Goal: Task Accomplishment & Management: Manage account settings

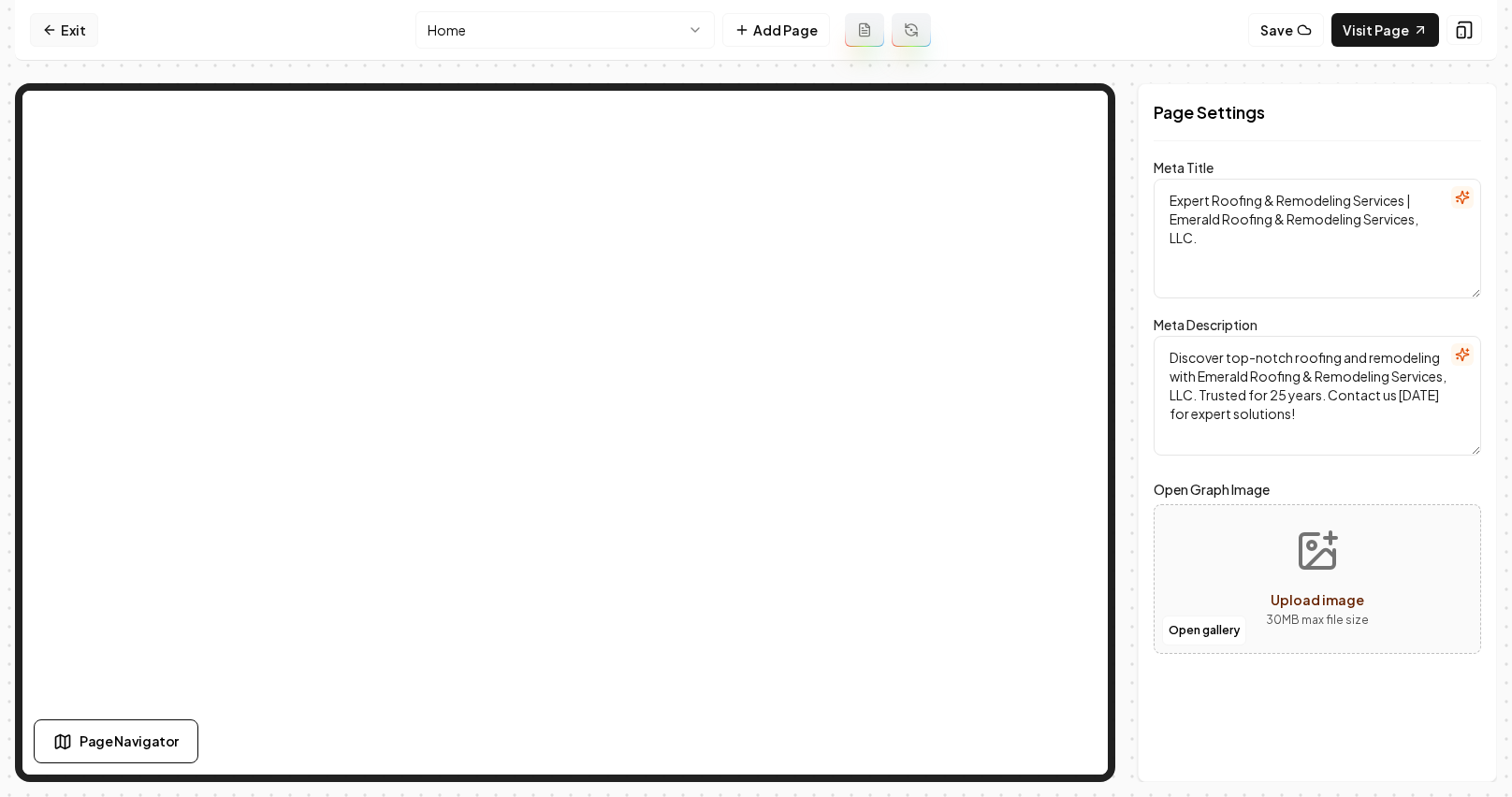
click at [69, 27] on link "Exit" at bounding box center [64, 30] width 69 height 34
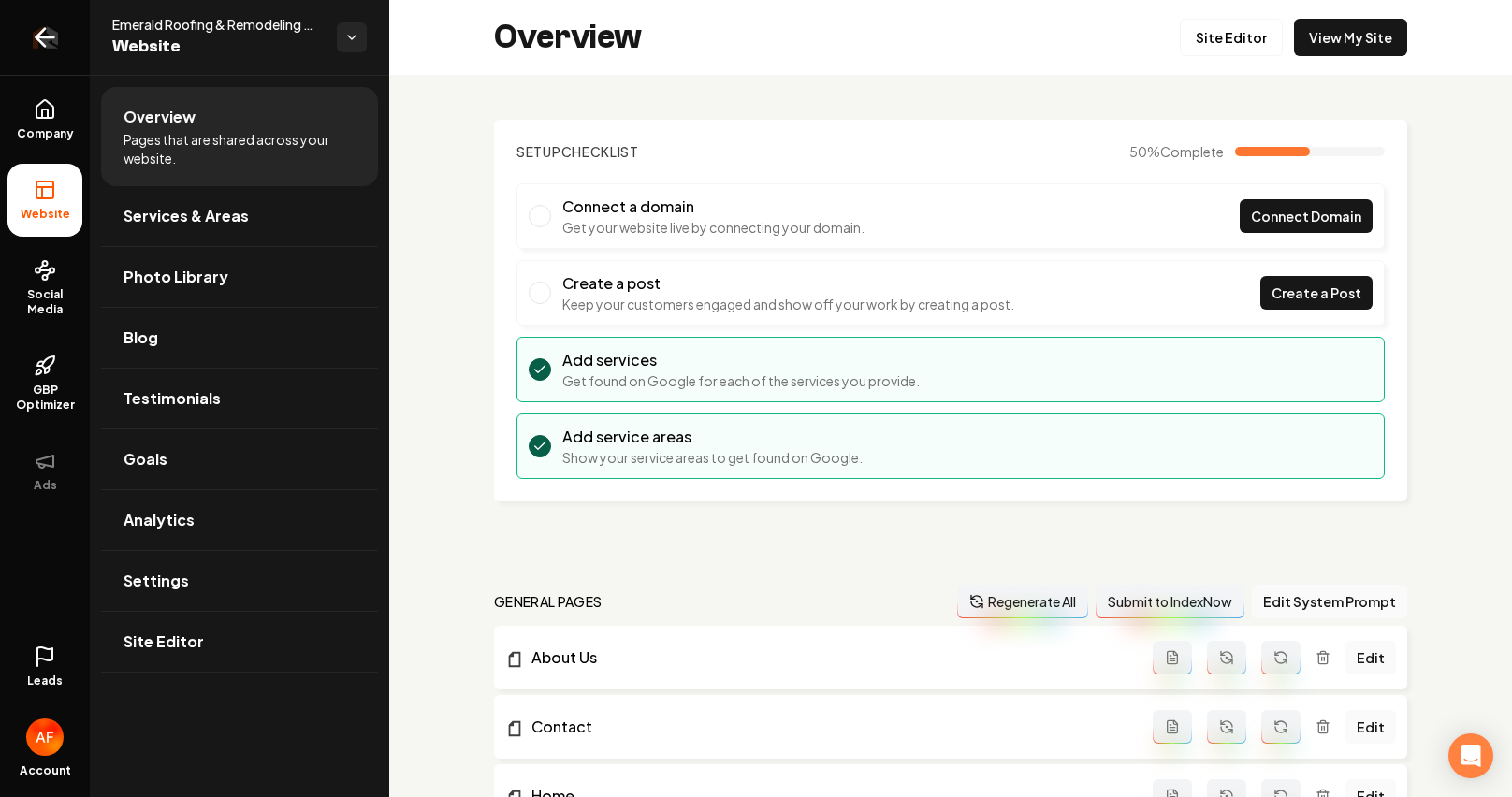
click at [13, 15] on link "Return to dashboard" at bounding box center [45, 37] width 90 height 75
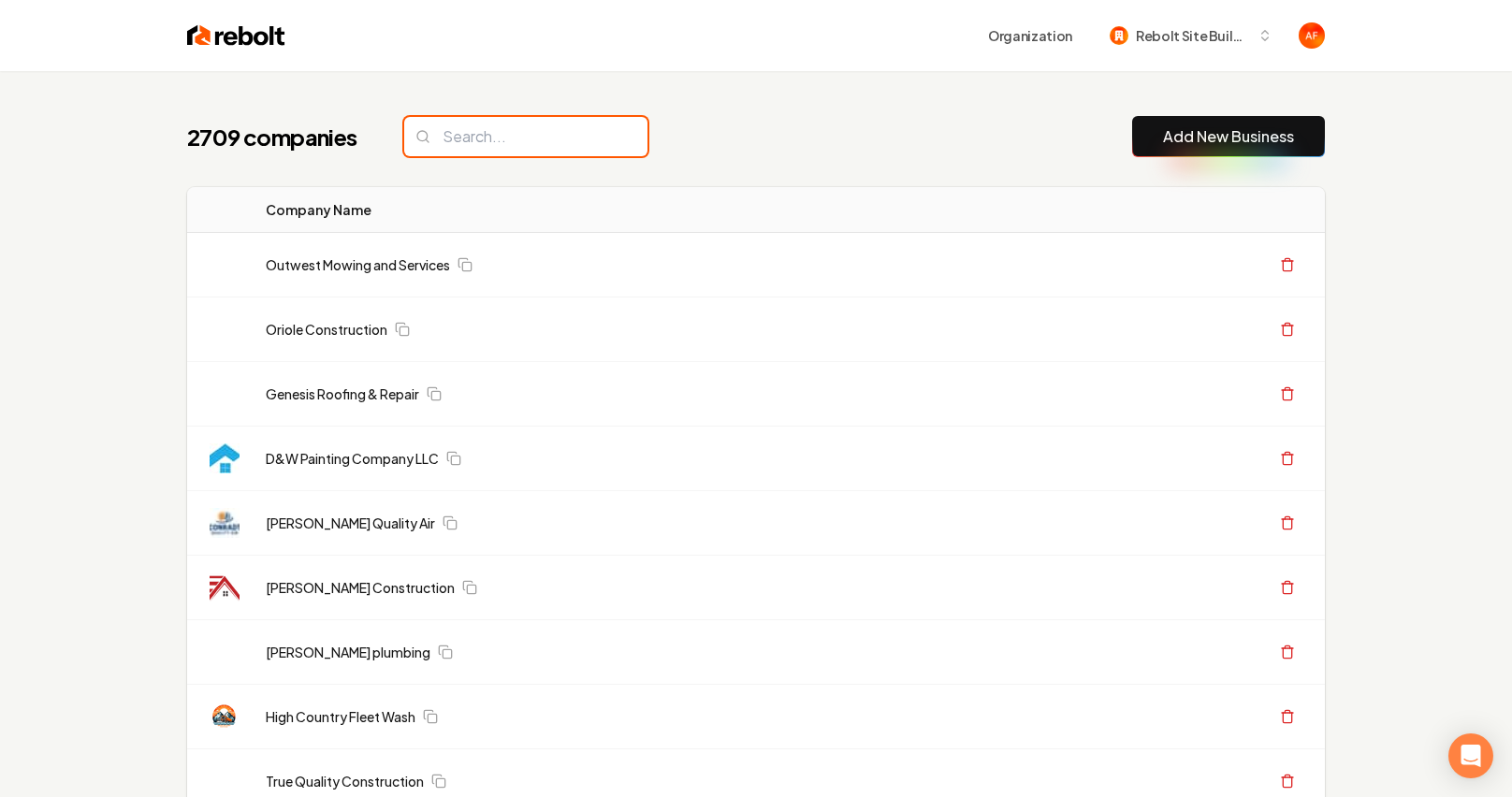
click at [433, 148] on input "search" at bounding box center [525, 137] width 243 height 40
click at [469, 136] on input "search" at bounding box center [525, 137] width 243 height 40
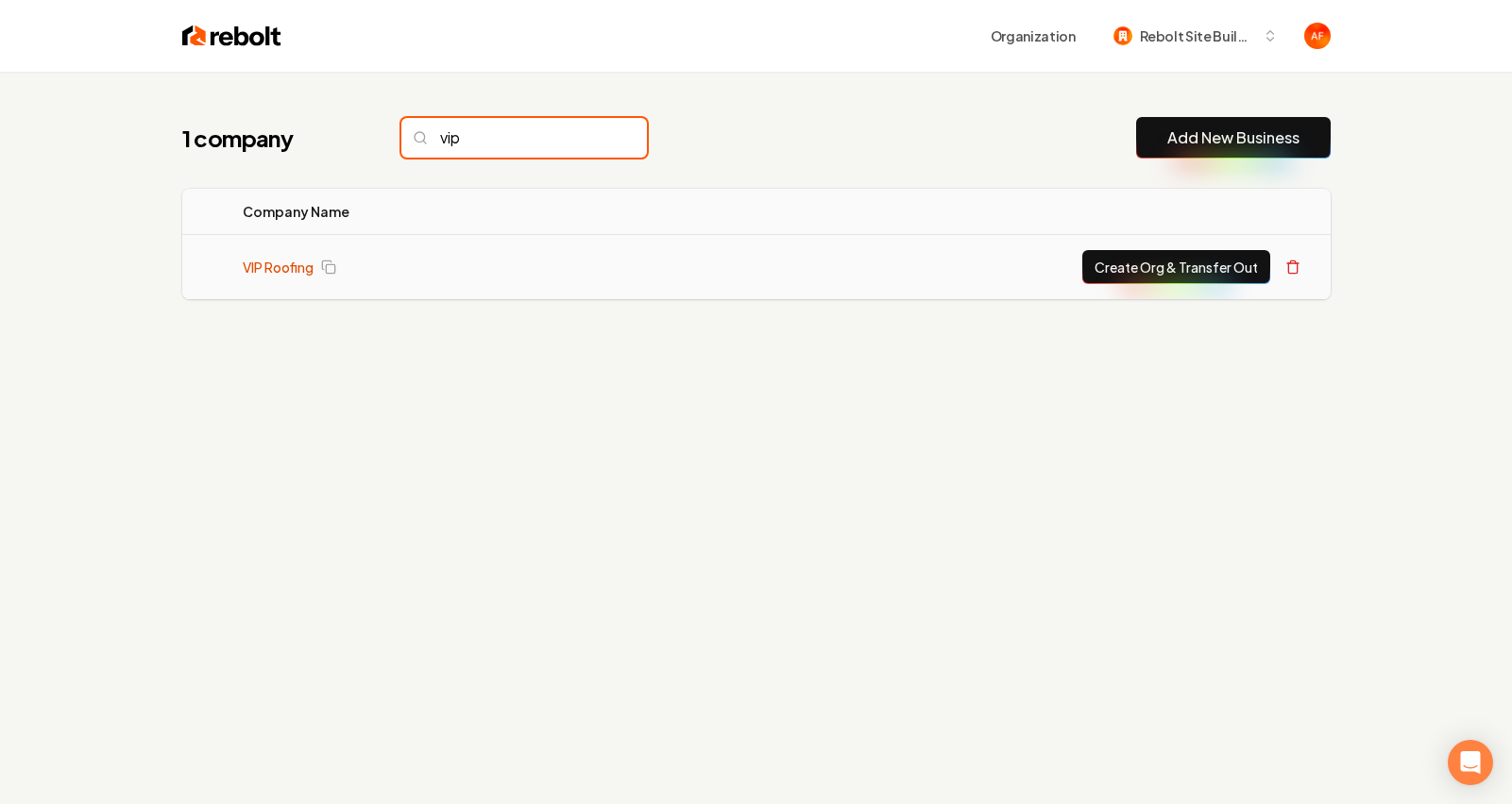
type input "vip"
click at [284, 265] on link "VIP Roofing" at bounding box center [278, 267] width 70 height 19
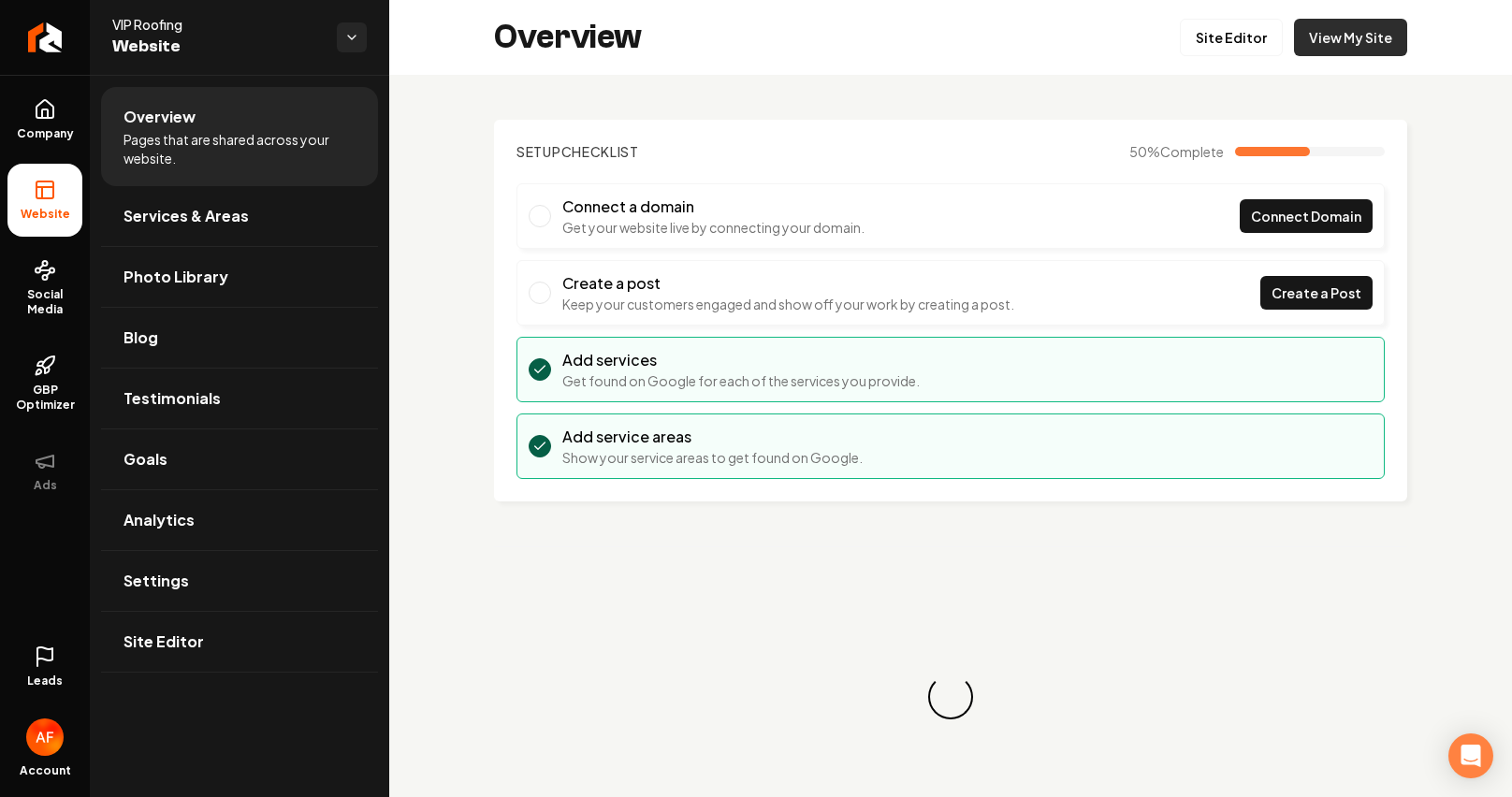
click at [1341, 45] on link "View My Site" at bounding box center [1350, 37] width 113 height 38
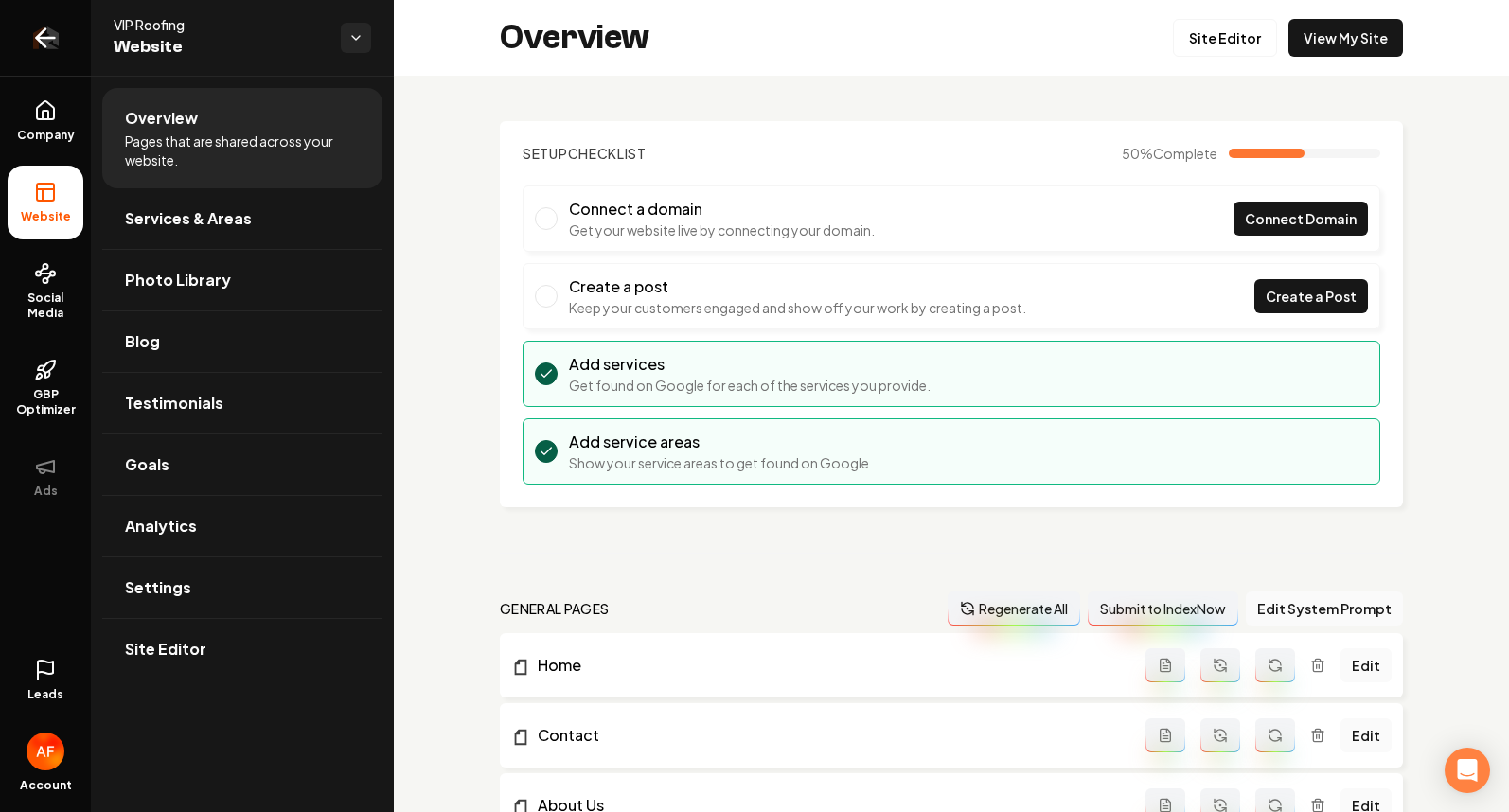
click at [70, 42] on link "Return to dashboard" at bounding box center [45, 37] width 91 height 75
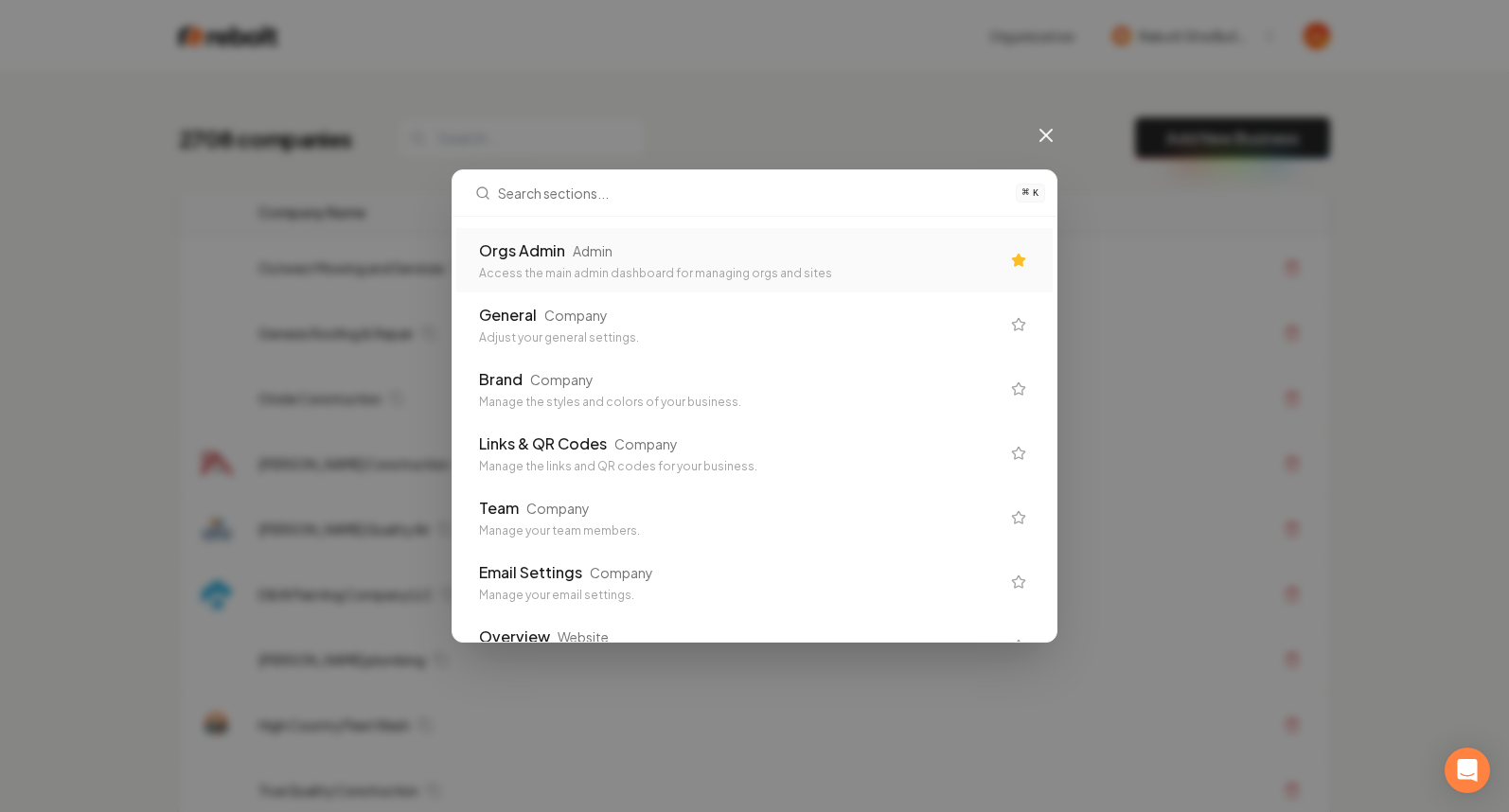
click at [699, 269] on div "Access the main admin dashboard for managing orgs and sites" at bounding box center [739, 272] width 520 height 15
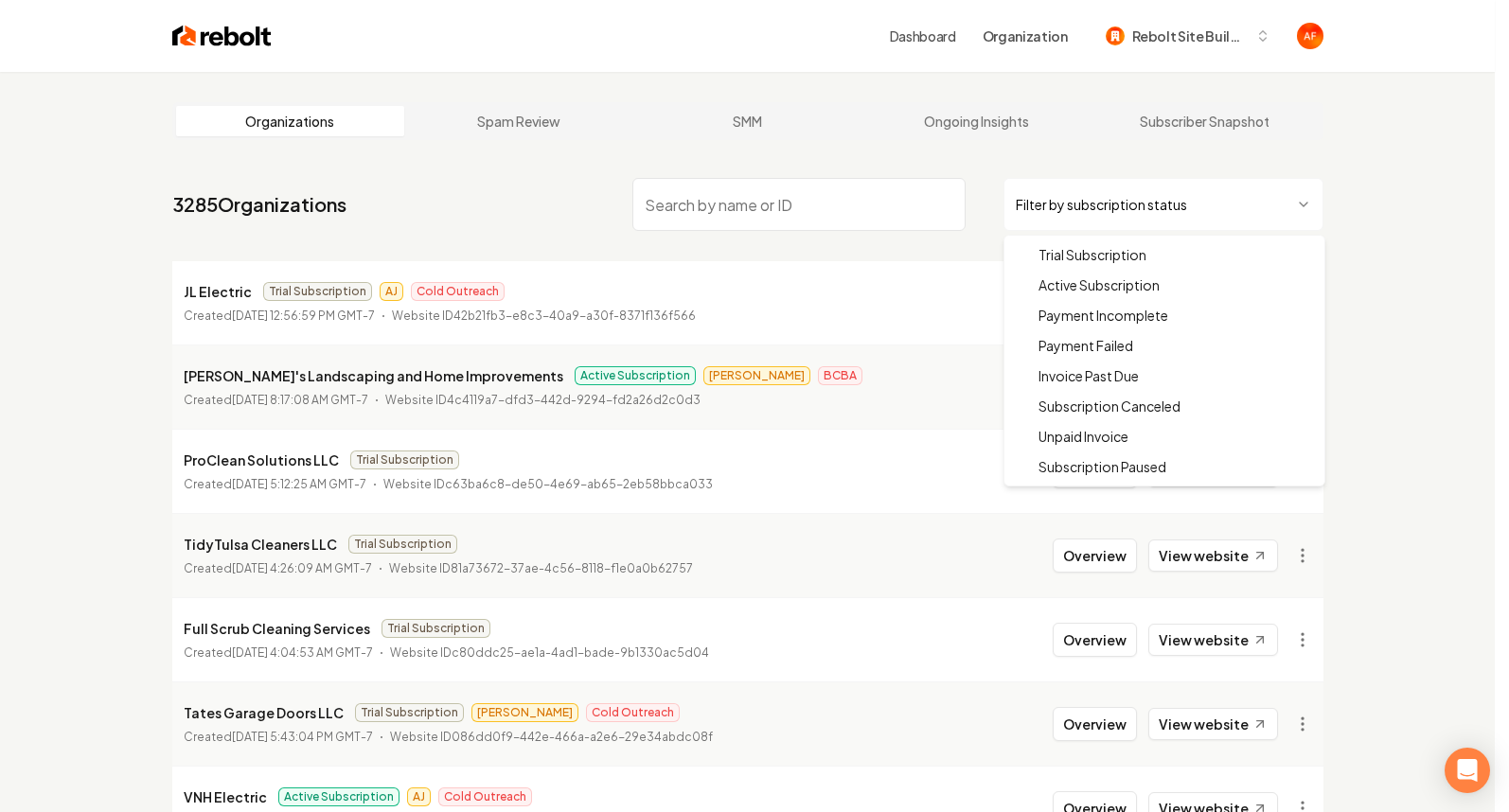
click at [1193, 209] on html "Dashboard Organization Rebolt Site Builder Organizations Spam Review SMM Ongoin…" at bounding box center [754, 406] width 1509 height 812
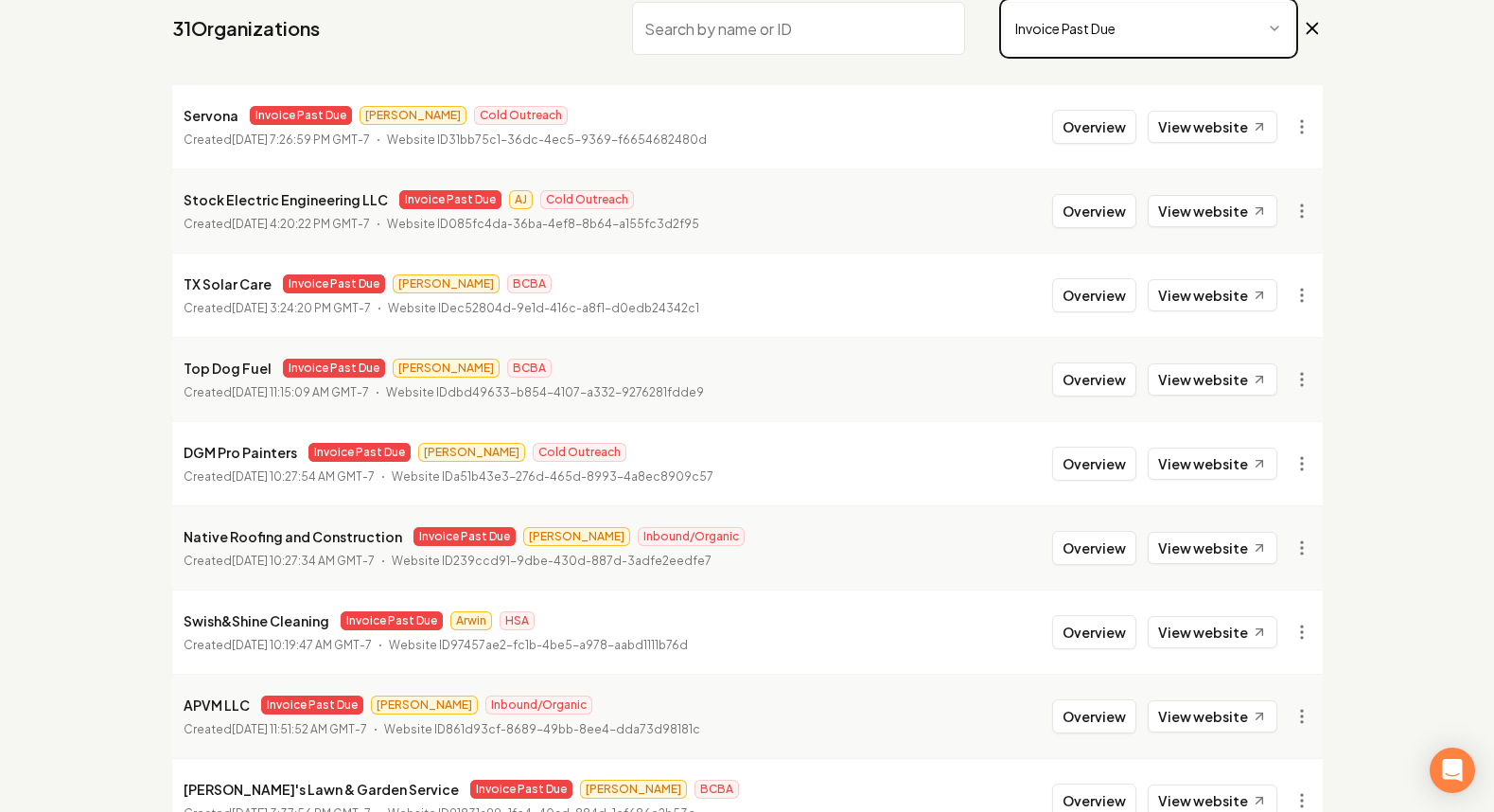
scroll to position [370, 0]
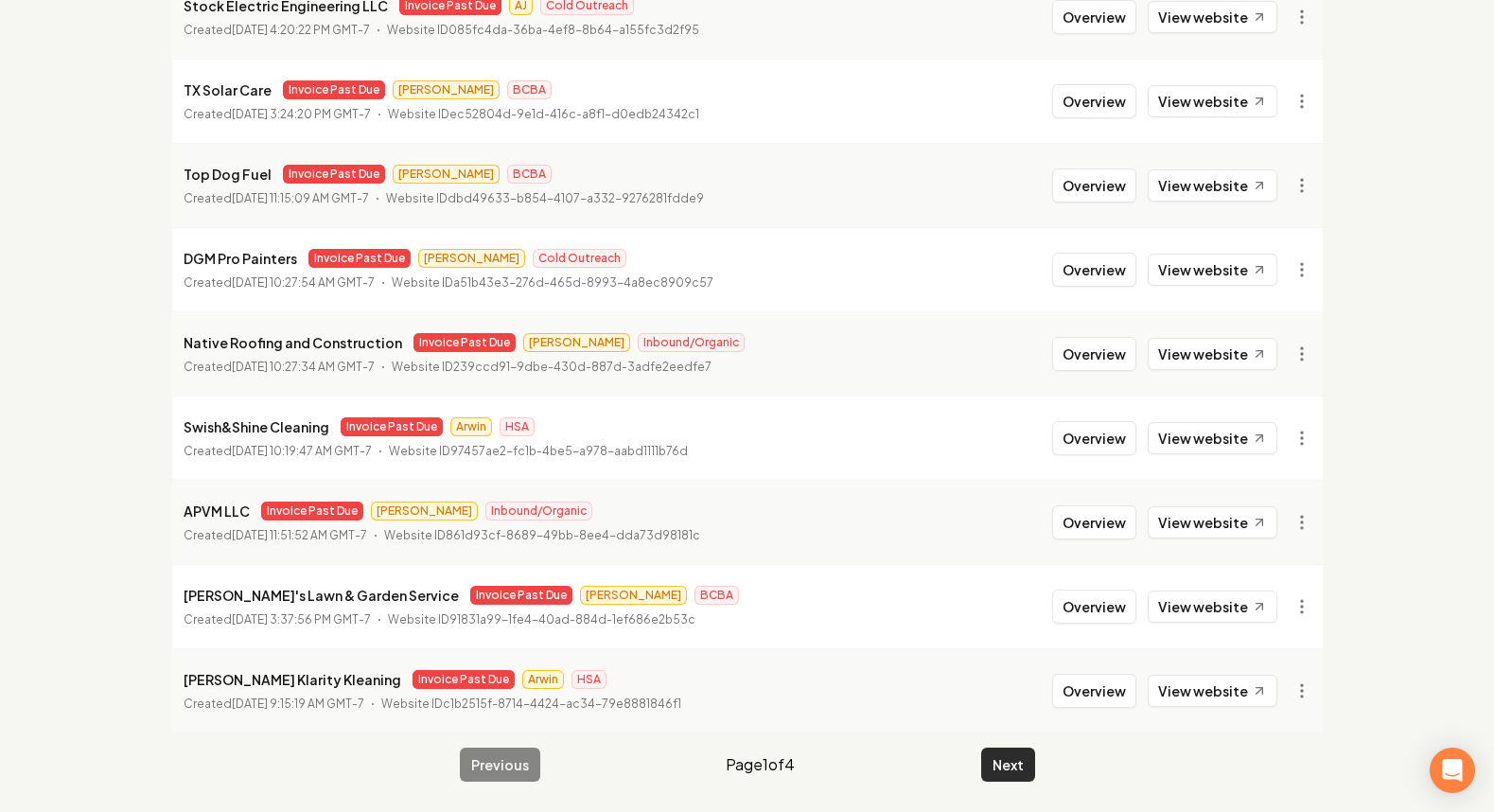
click at [1001, 750] on button "Next" at bounding box center [1008, 764] width 54 height 34
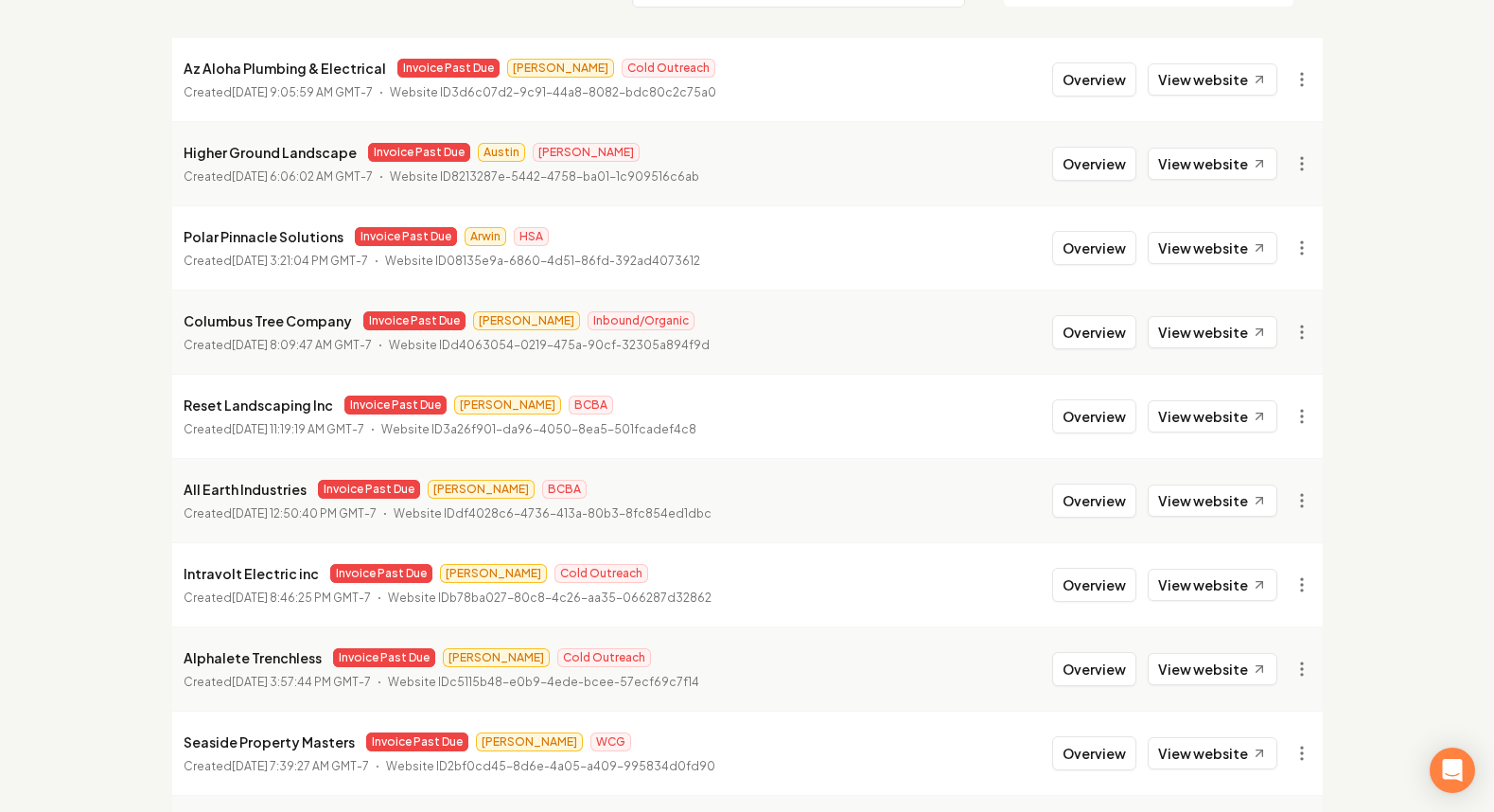
scroll to position [370, 0]
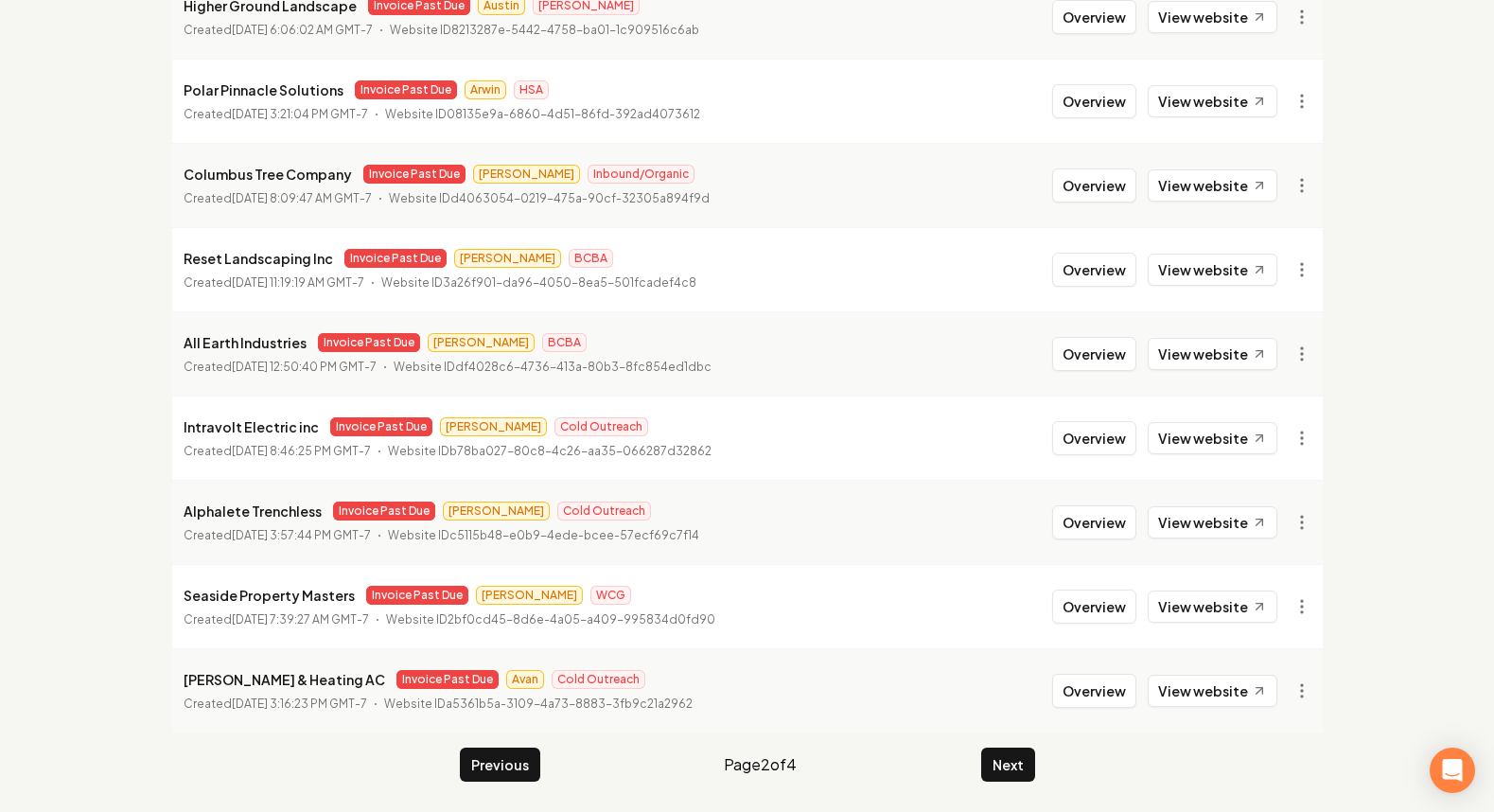
click at [1039, 766] on main "Organizations Spam Review SMM Ongoing Insights Subscriber Snapshot 31 Organizat…" at bounding box center [747, 257] width 1211 height 1110
click at [1020, 756] on button "Next" at bounding box center [1008, 764] width 54 height 34
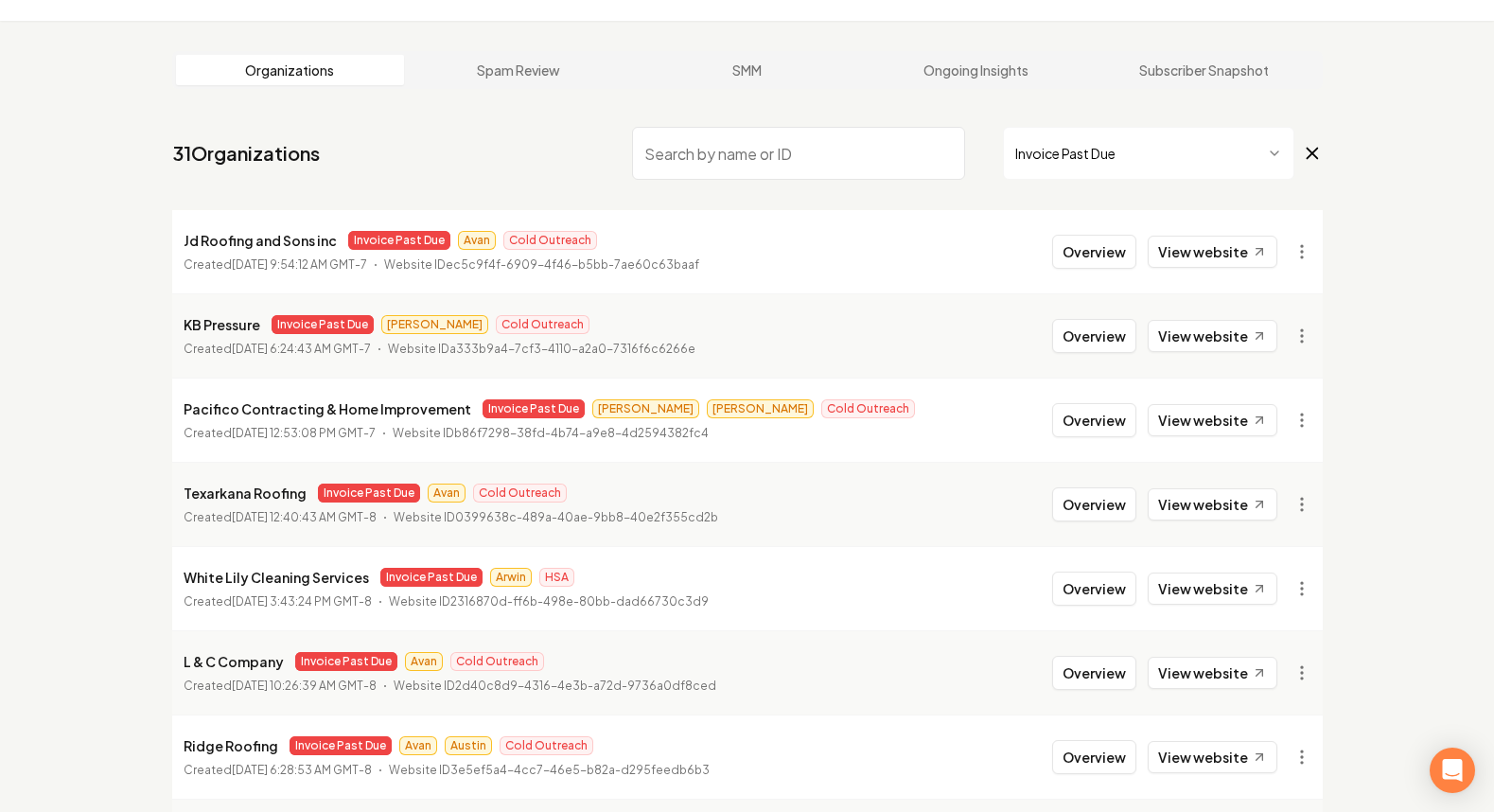
scroll to position [42, 0]
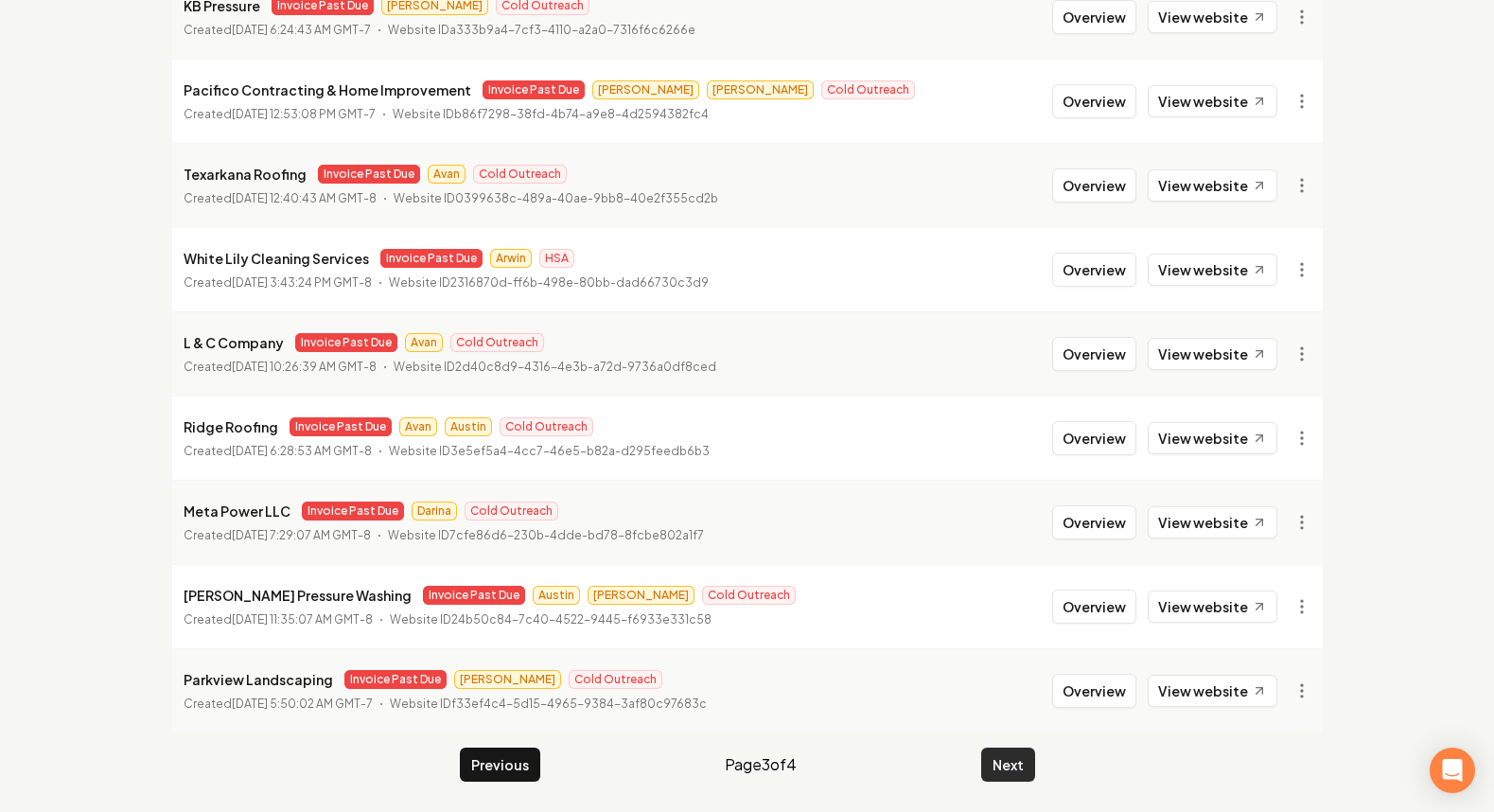
click at [993, 759] on button "Next" at bounding box center [1008, 764] width 54 height 34
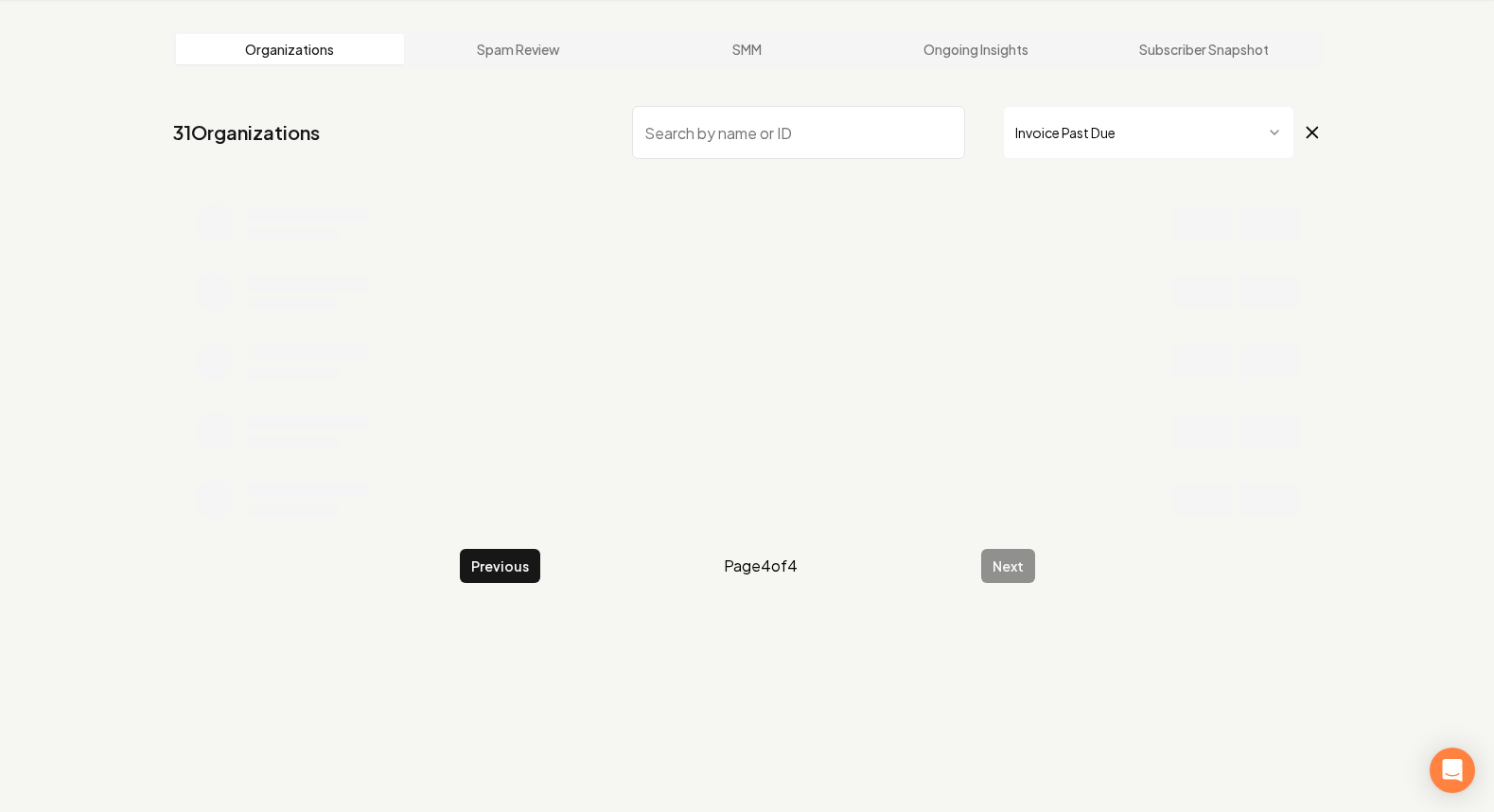
scroll to position [72, 0]
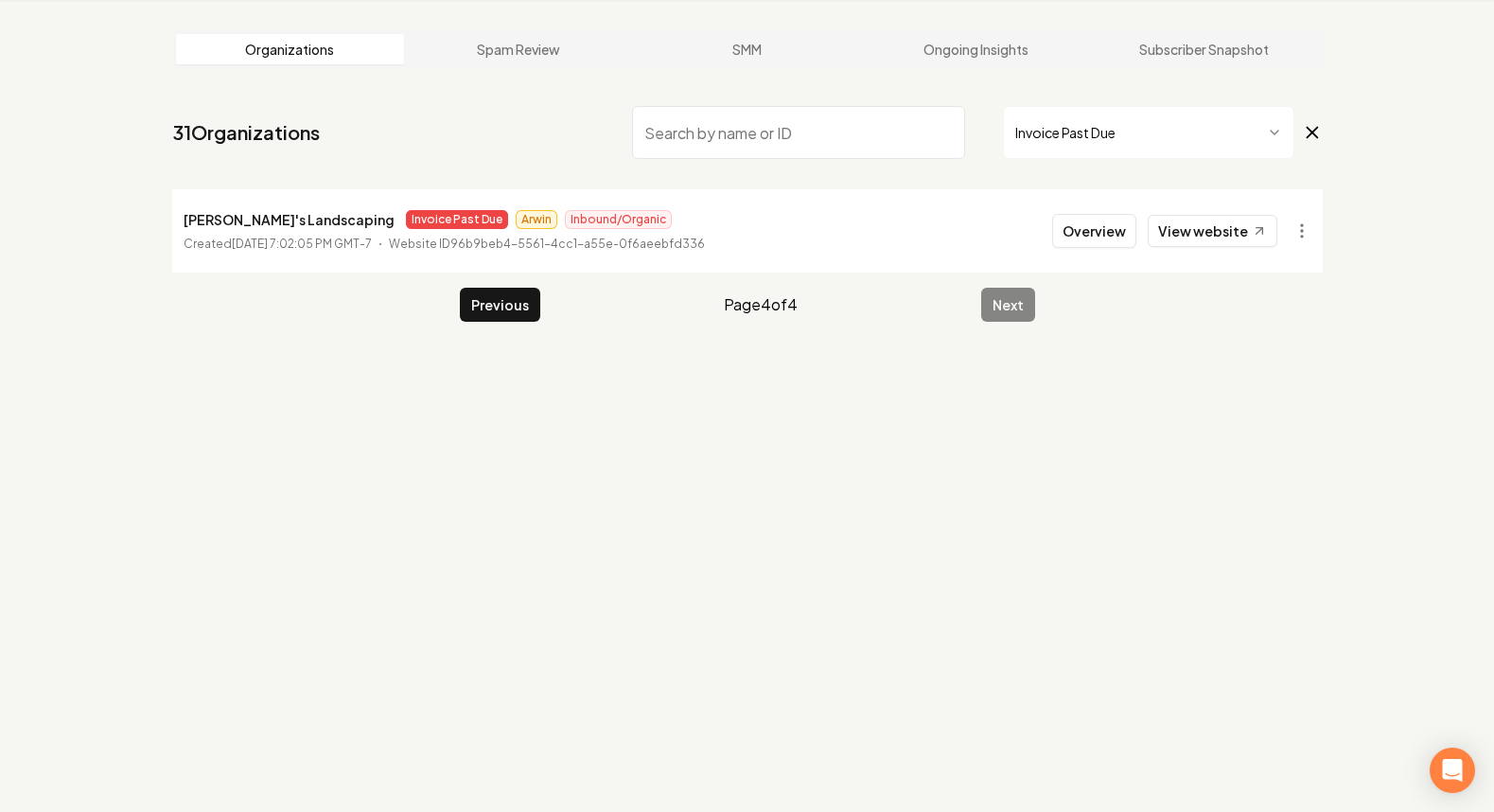
click at [338, 132] on nav "31 Organizations Invoice Past Due" at bounding box center [747, 139] width 1151 height 83
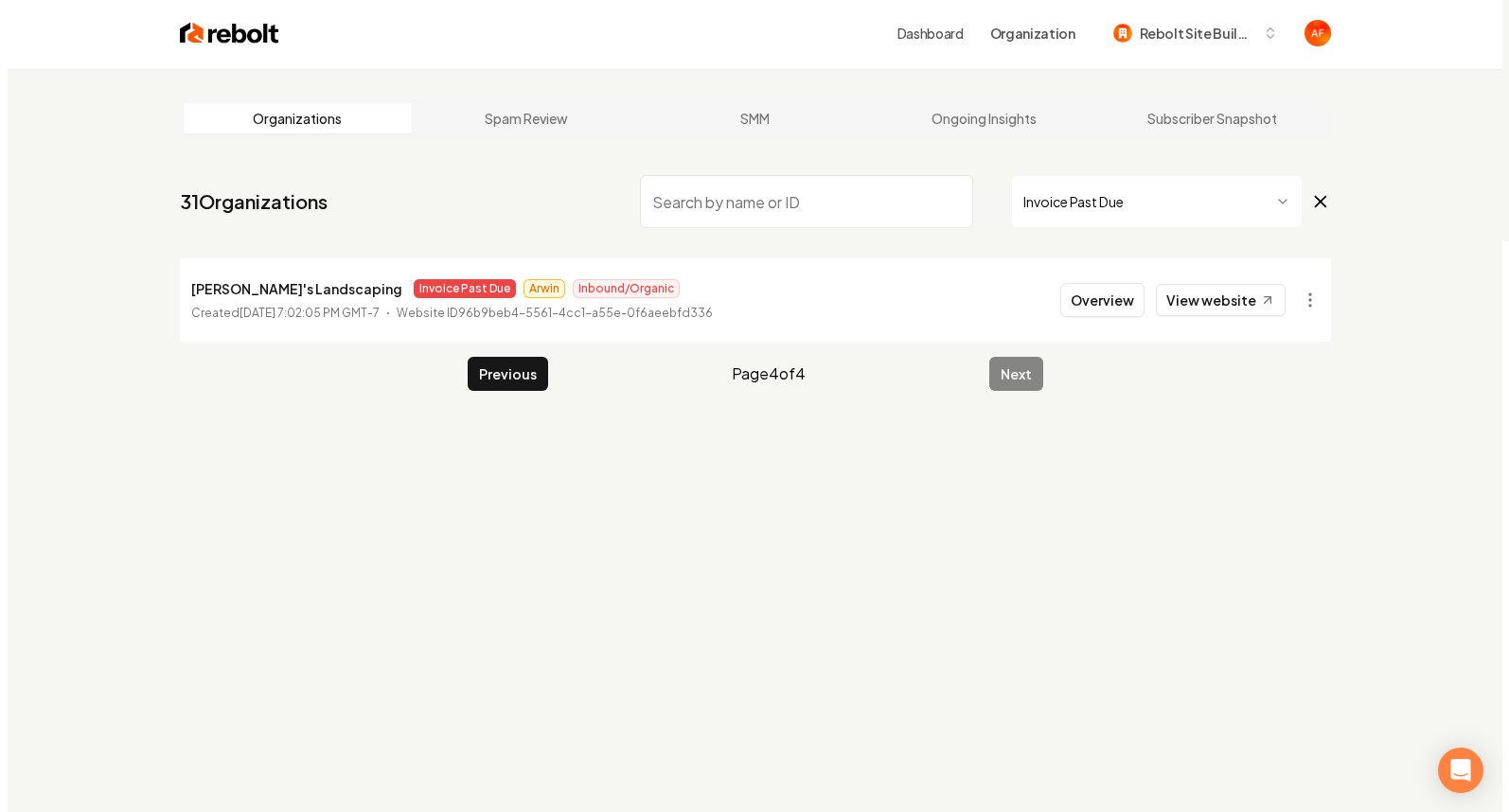
scroll to position [0, 0]
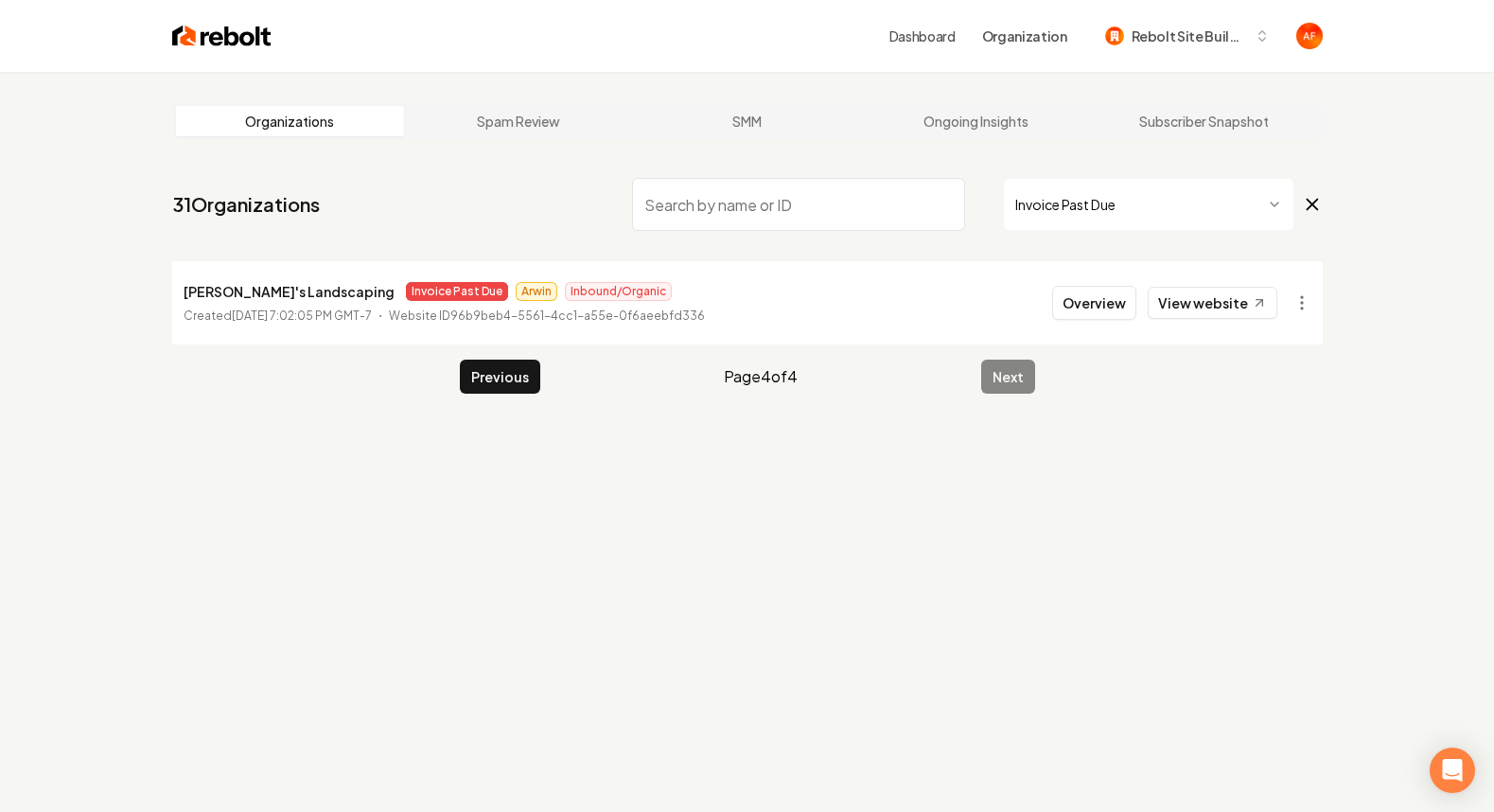
click at [202, 54] on div "Dashboard Organization Rebolt Site Builder" at bounding box center [747, 35] width 1211 height 72
click at [207, 42] on img at bounding box center [221, 35] width 99 height 26
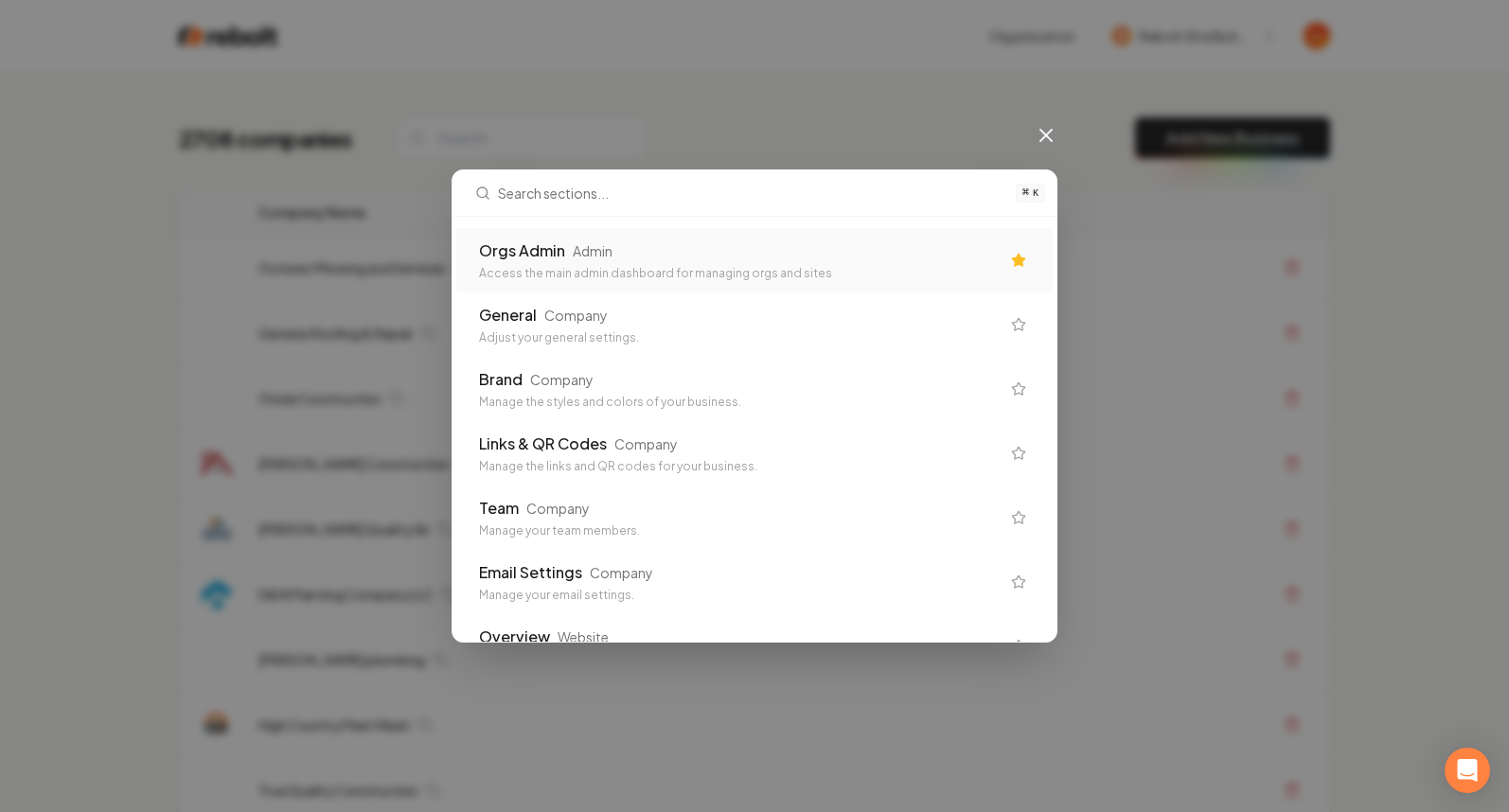
click at [599, 272] on div "Access the main admin dashboard for managing orgs and sites" at bounding box center [739, 272] width 520 height 15
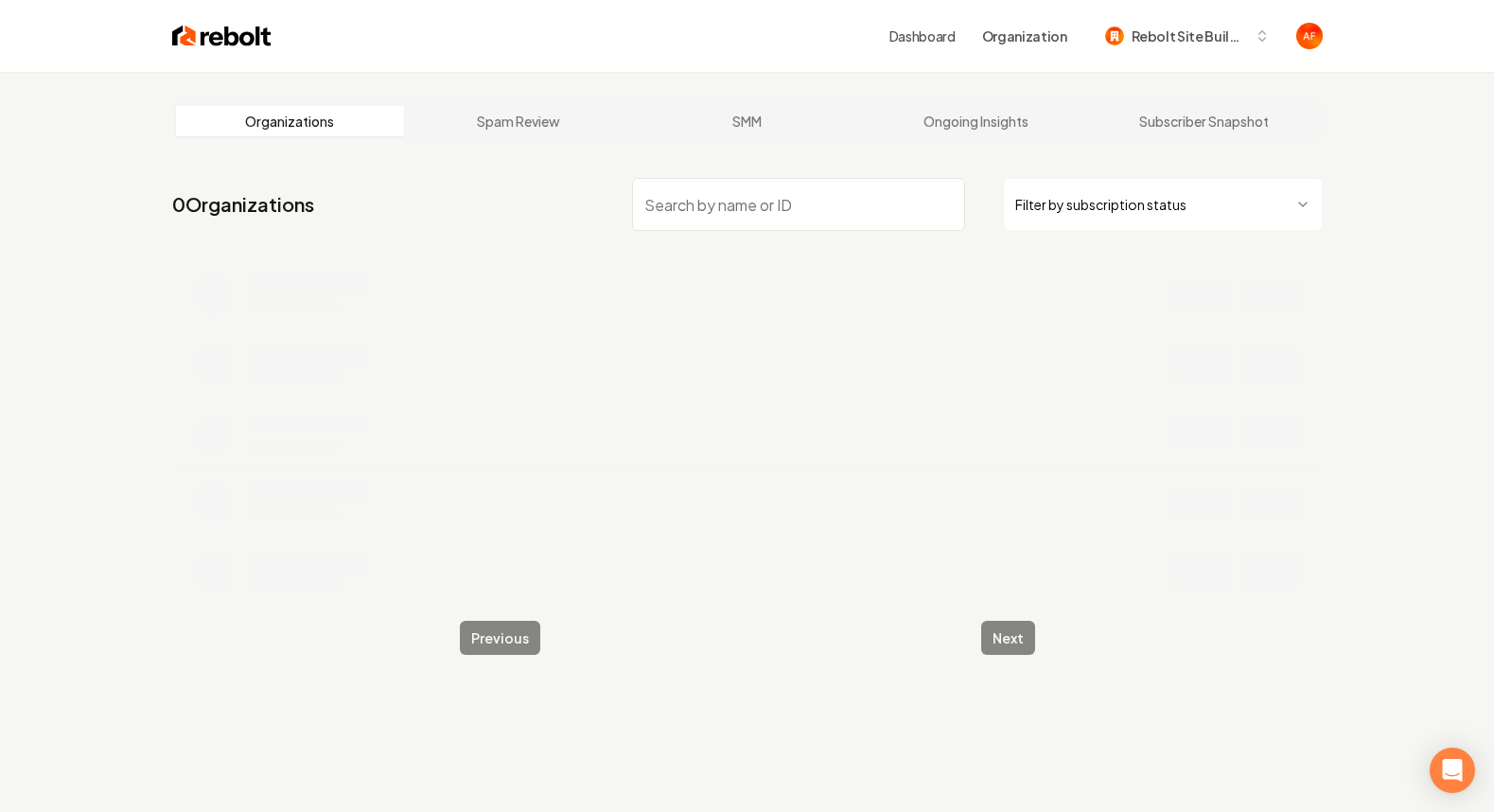
click at [727, 188] on input "search" at bounding box center [798, 205] width 333 height 53
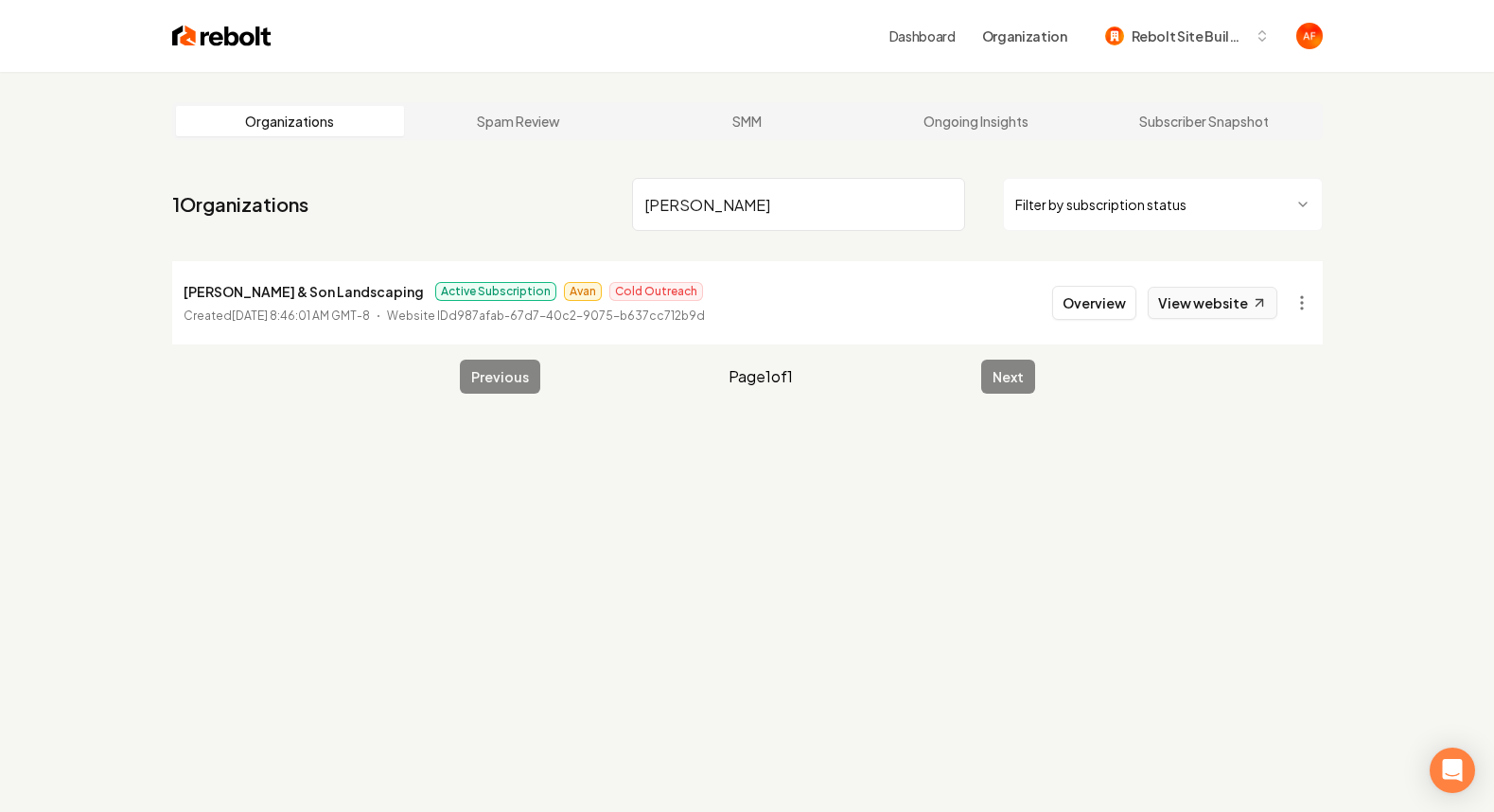
type input "[PERSON_NAME]"
click at [1219, 311] on link "View website" at bounding box center [1213, 303] width 129 height 32
click at [1128, 297] on button "Overview" at bounding box center [1094, 303] width 84 height 34
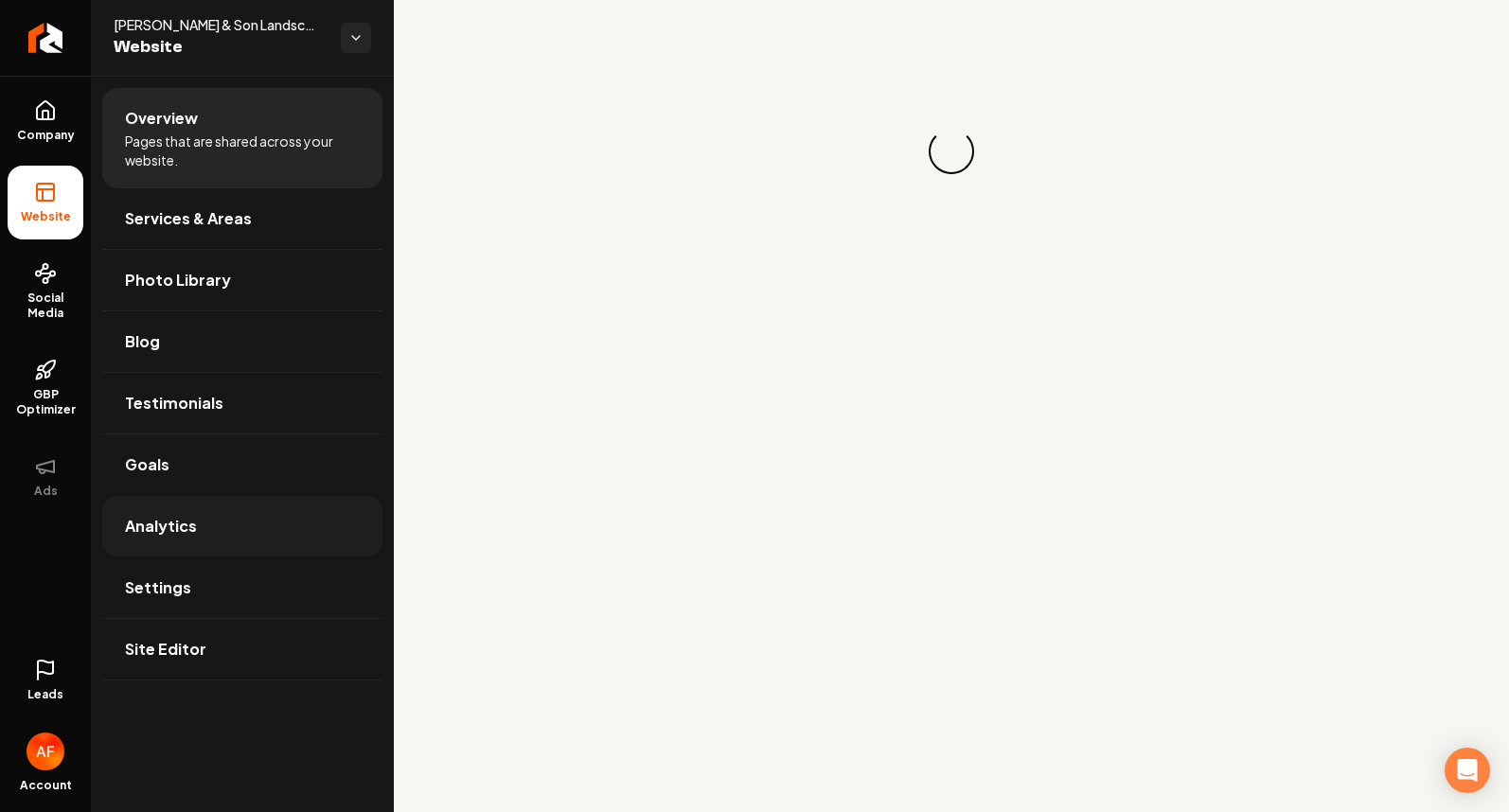
click at [238, 531] on link "Analytics" at bounding box center [242, 526] width 280 height 61
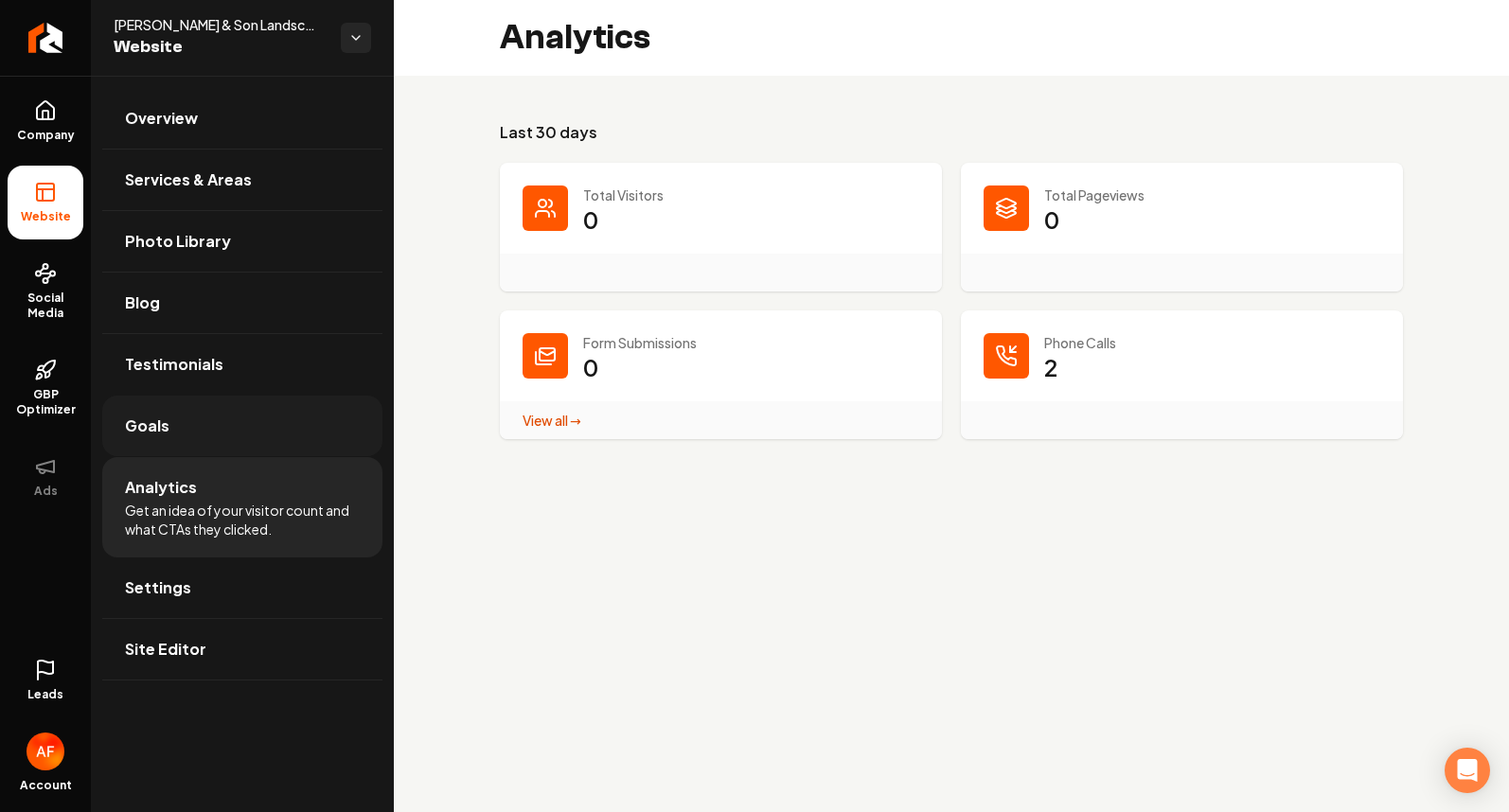
click at [185, 442] on link "Goals" at bounding box center [242, 426] width 280 height 61
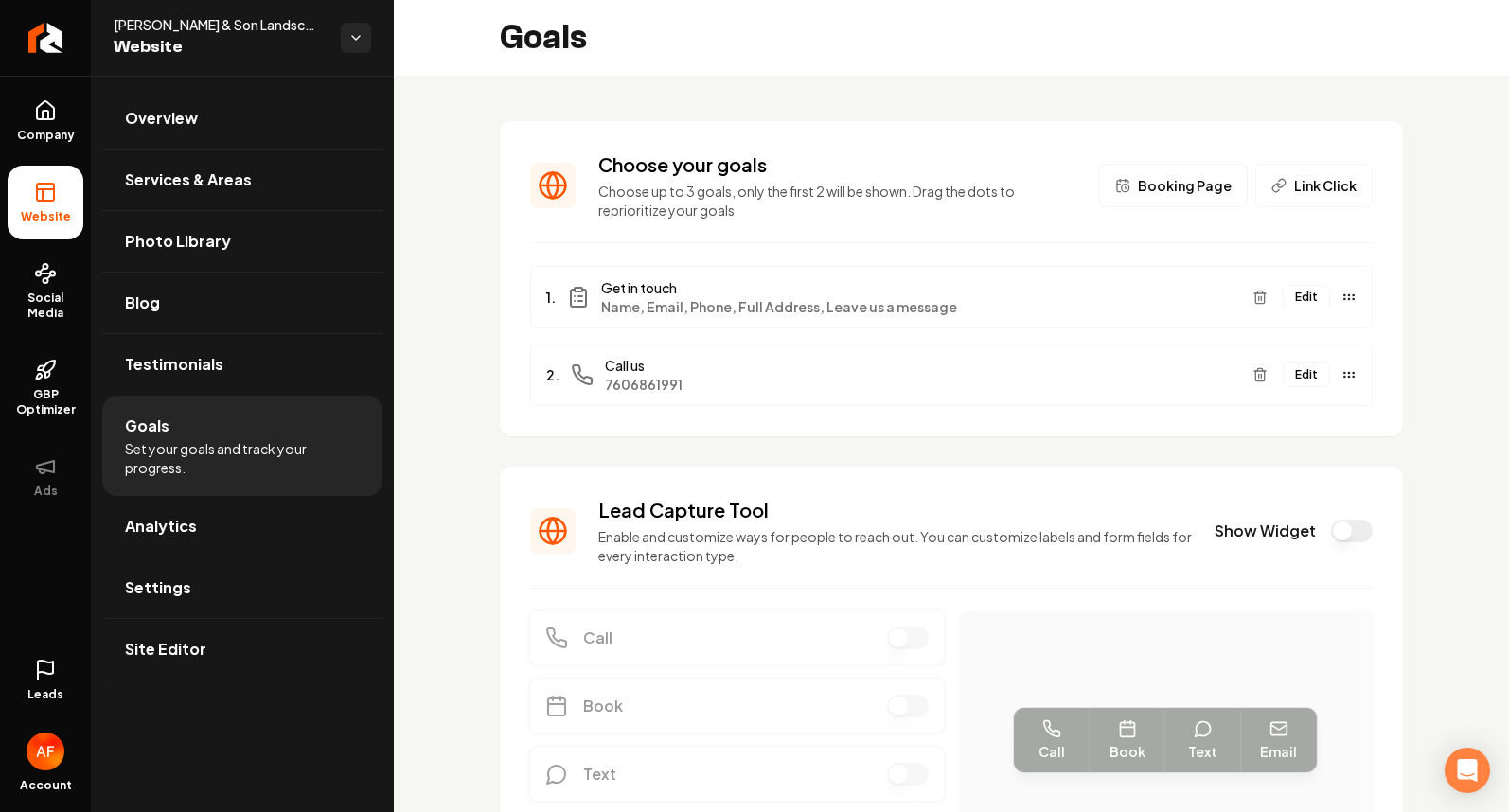
click at [69, 664] on link "Leads" at bounding box center [45, 680] width 75 height 73
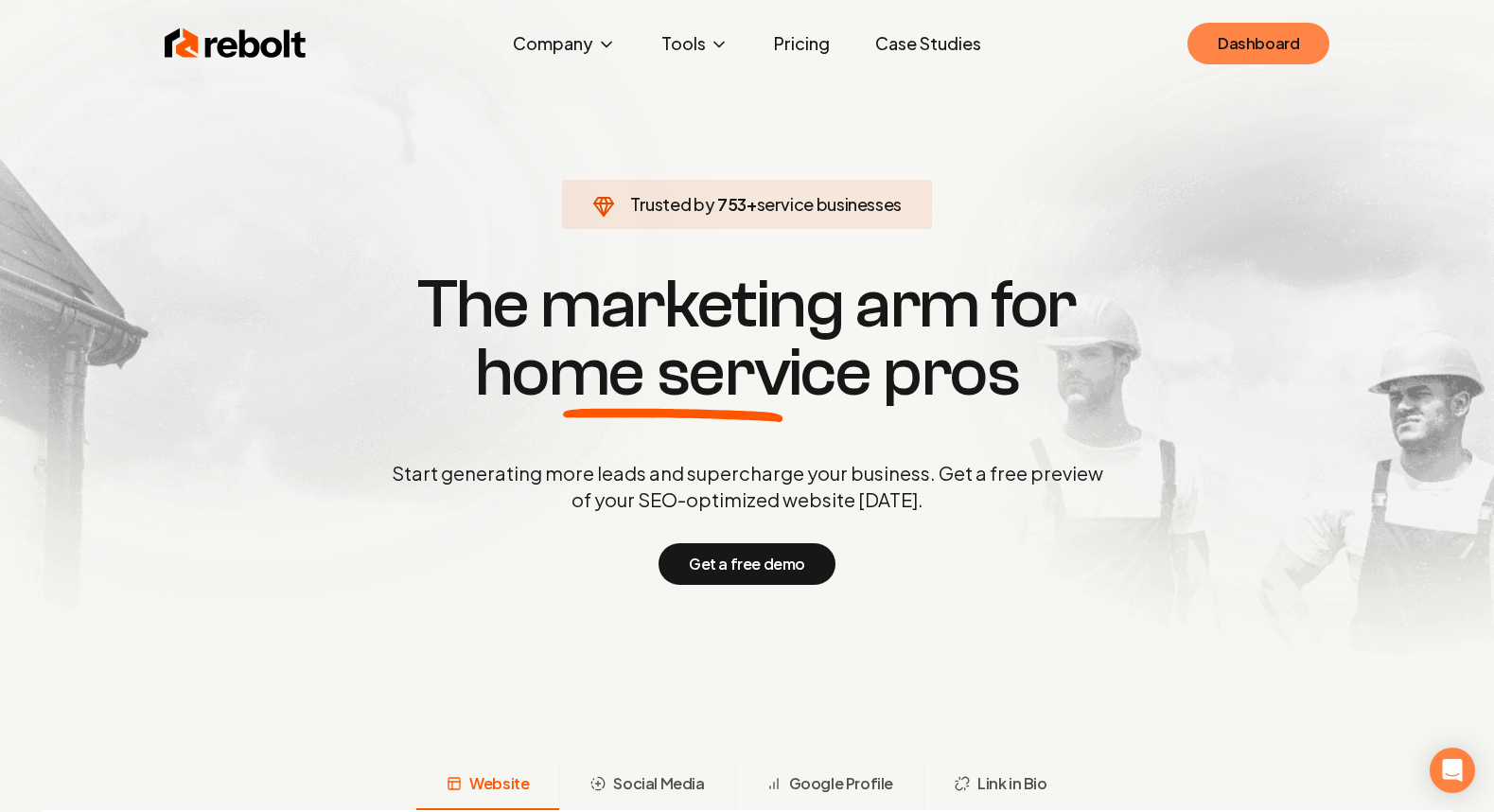
click at [1262, 34] on link "Dashboard" at bounding box center [1258, 43] width 142 height 42
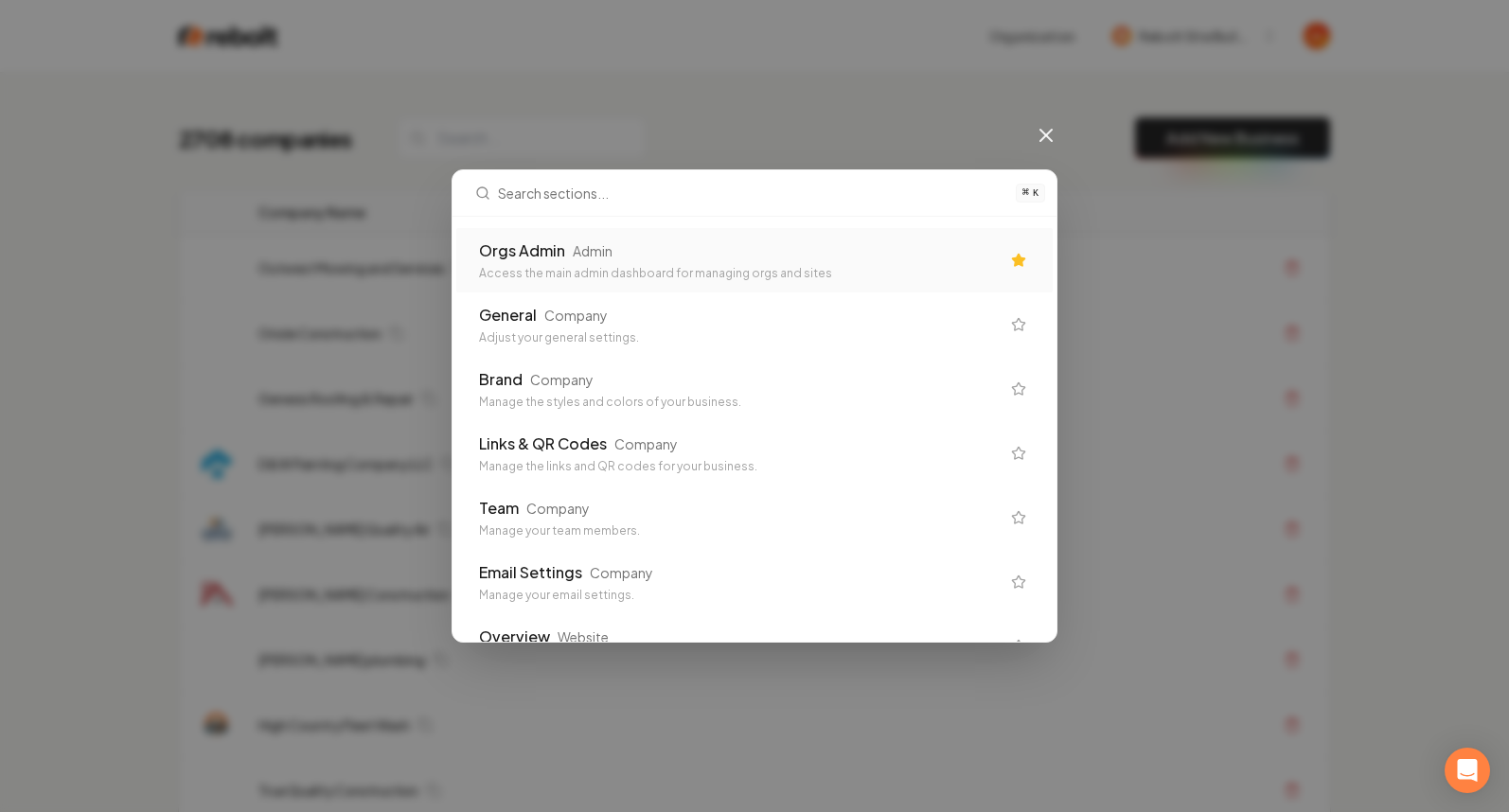
click at [603, 237] on div "Orgs Admin Admin Access the main admin dashboard for managing orgs and sites" at bounding box center [754, 261] width 597 height 65
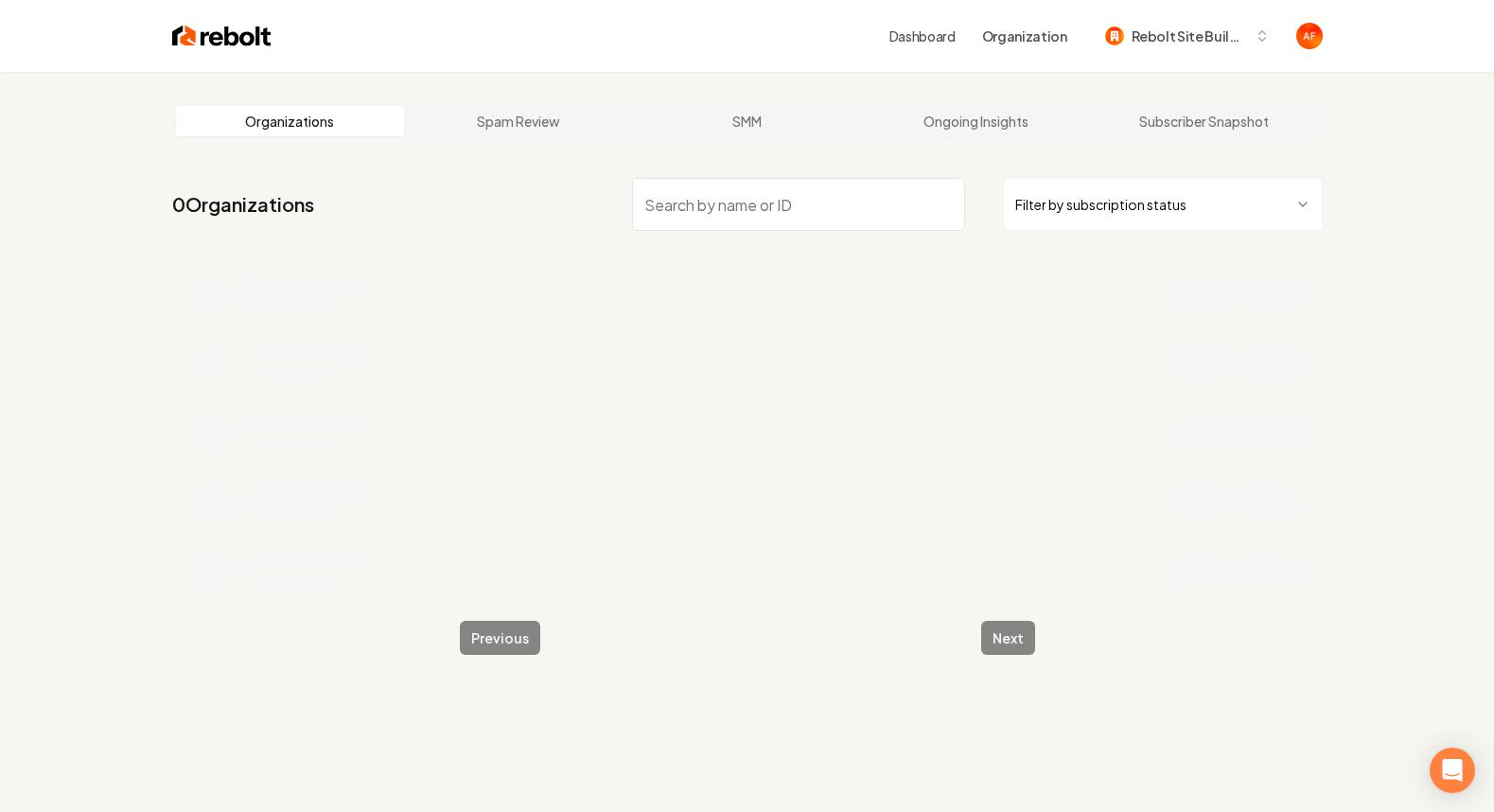
click at [676, 212] on input "search" at bounding box center [798, 205] width 333 height 53
click at [700, 209] on input "rance" at bounding box center [798, 205] width 333 height 53
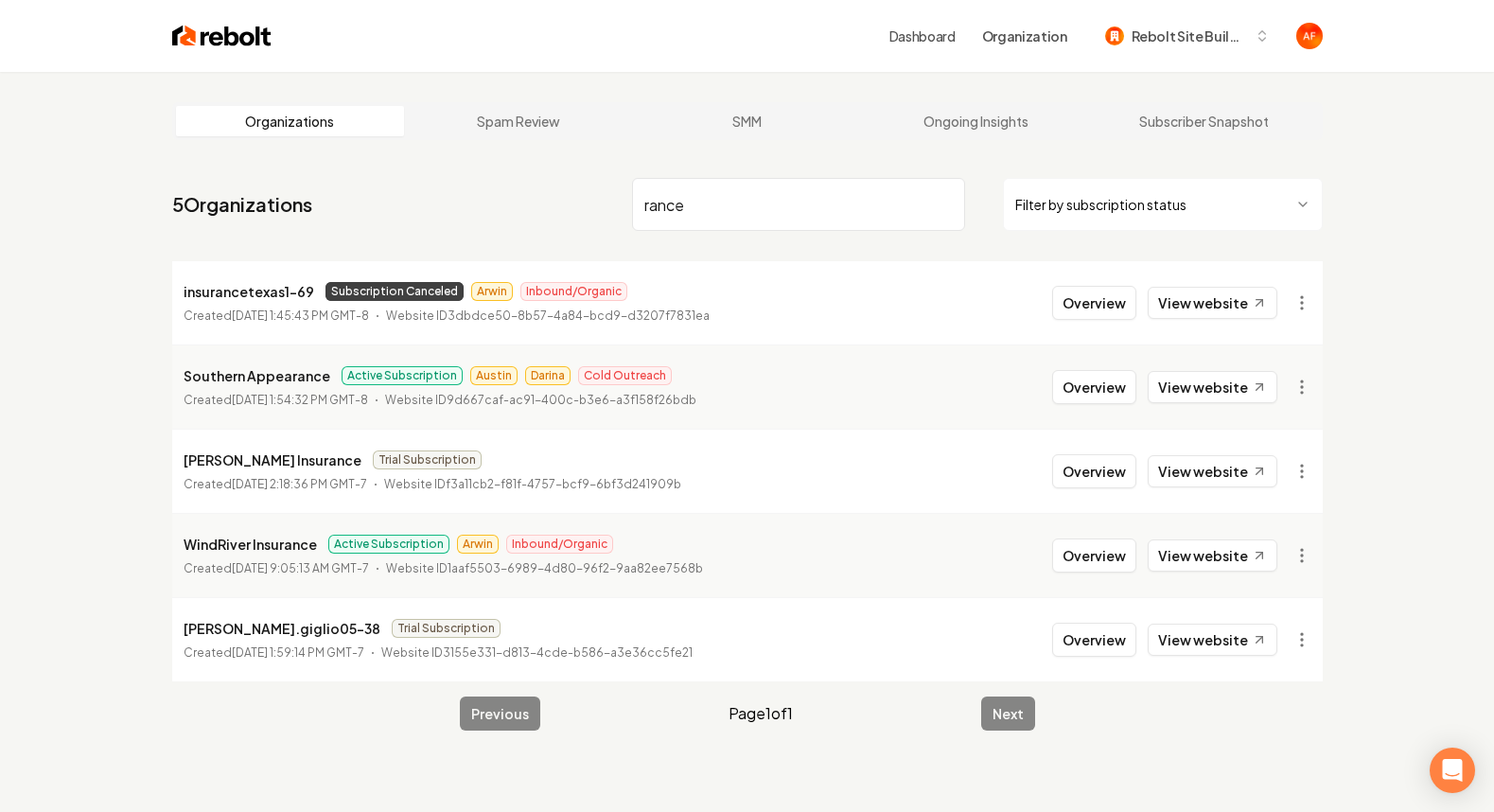
click at [700, 209] on input "rance" at bounding box center [798, 205] width 333 height 53
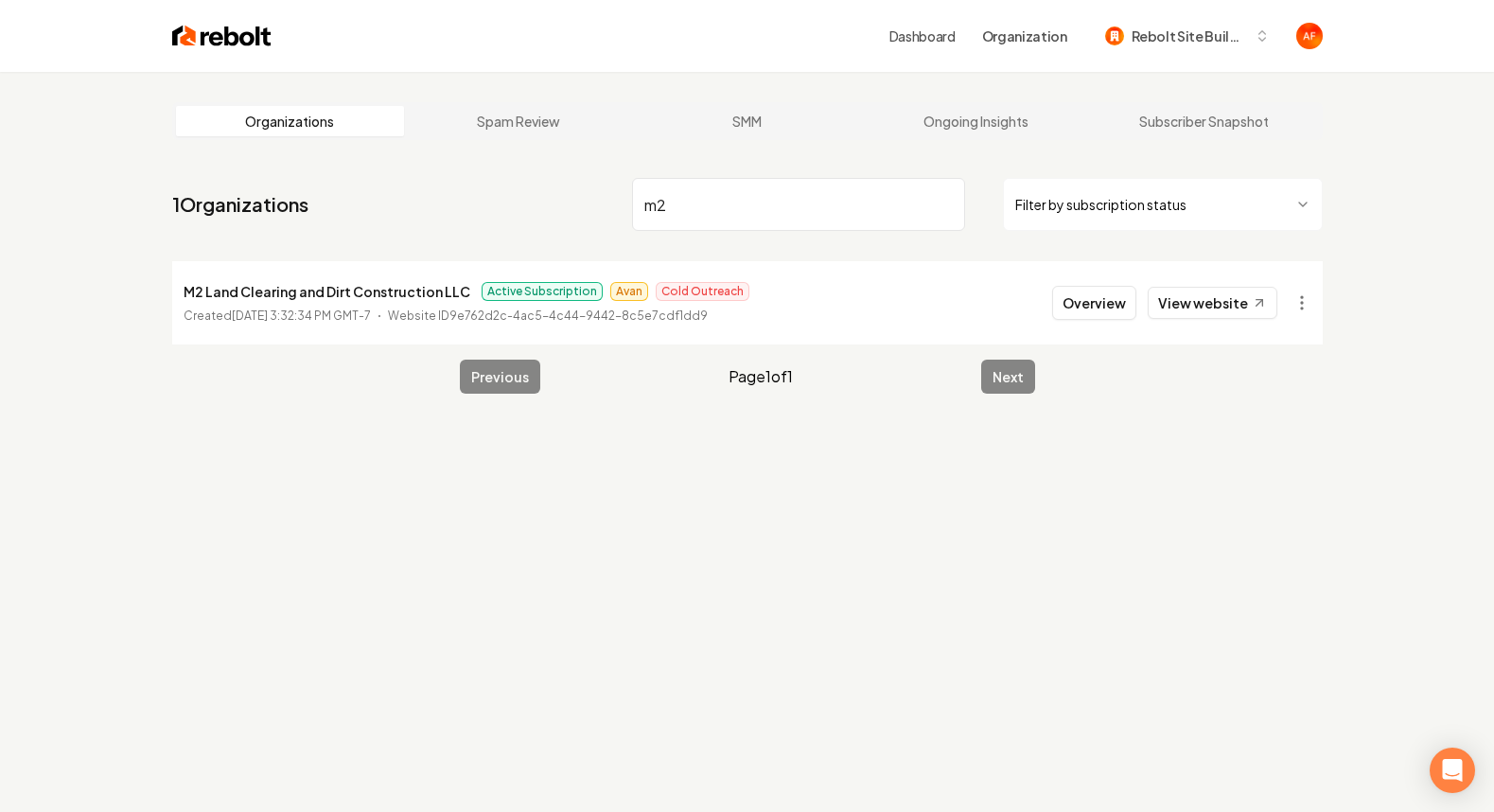
type input "m2"
click at [224, 27] on img at bounding box center [221, 35] width 99 height 26
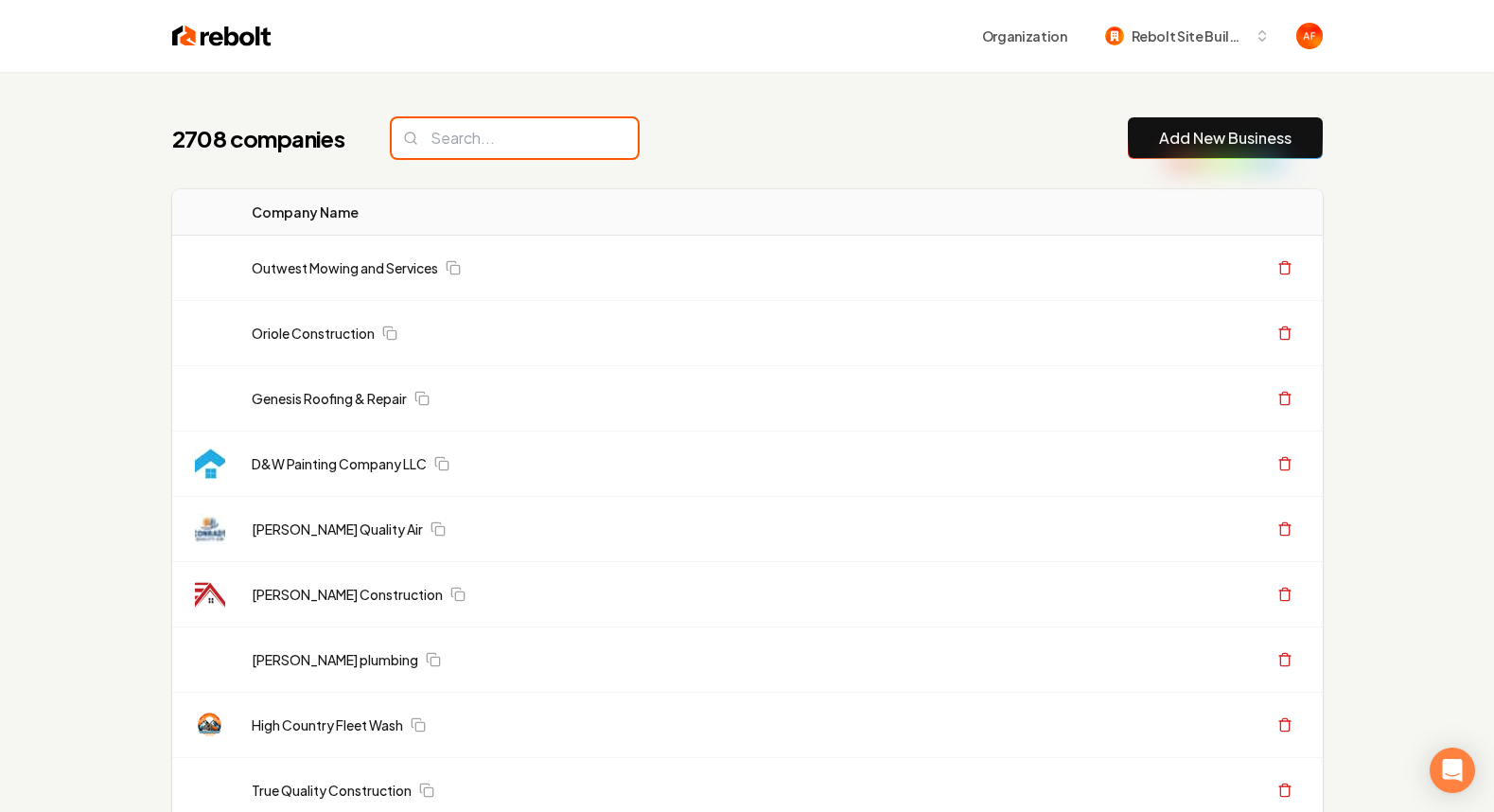
click at [542, 148] on input "search" at bounding box center [514, 138] width 246 height 40
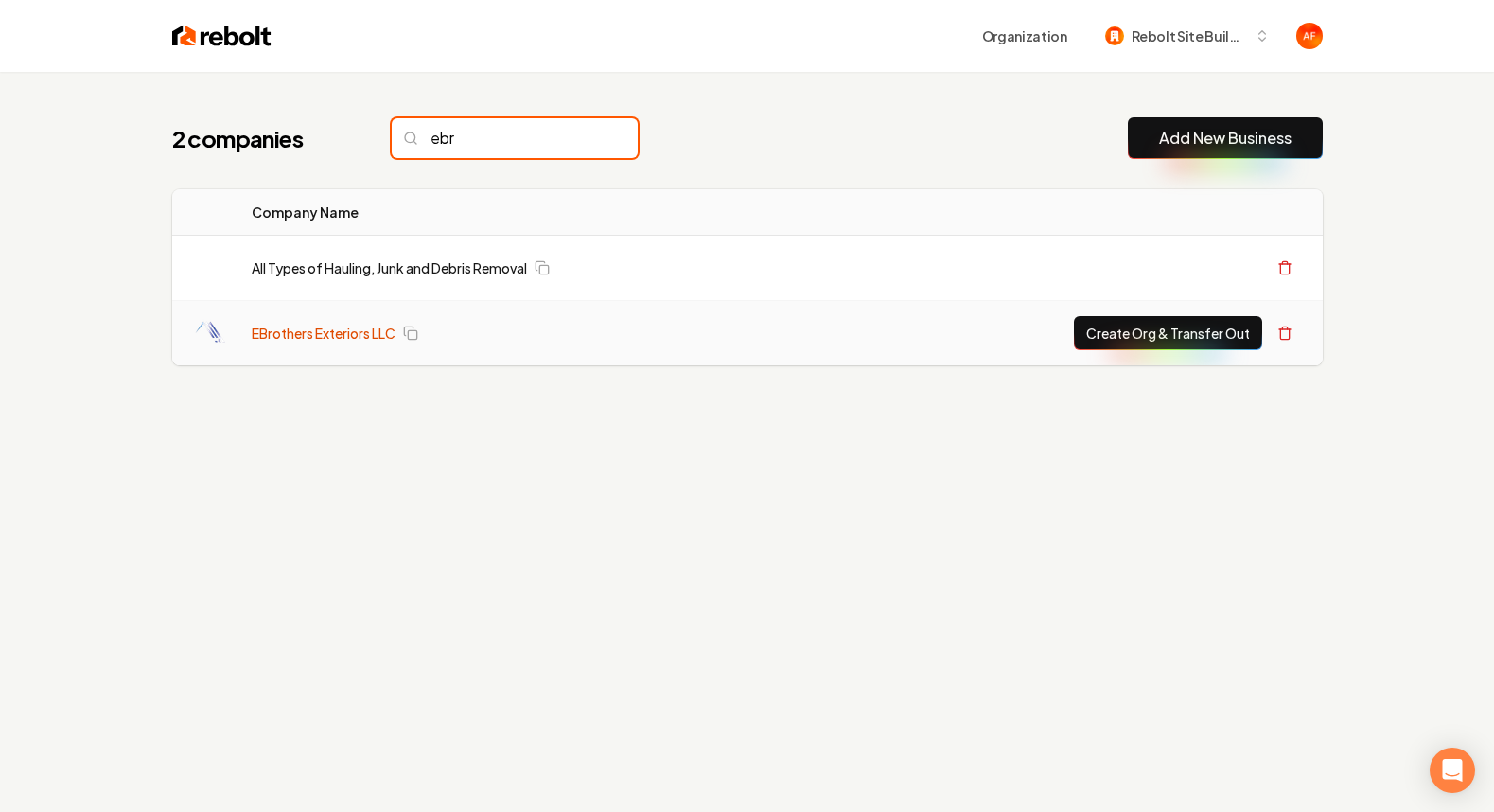
type input "ebr"
click at [287, 328] on link "EBrothers Exteriors LLC" at bounding box center [323, 332] width 144 height 19
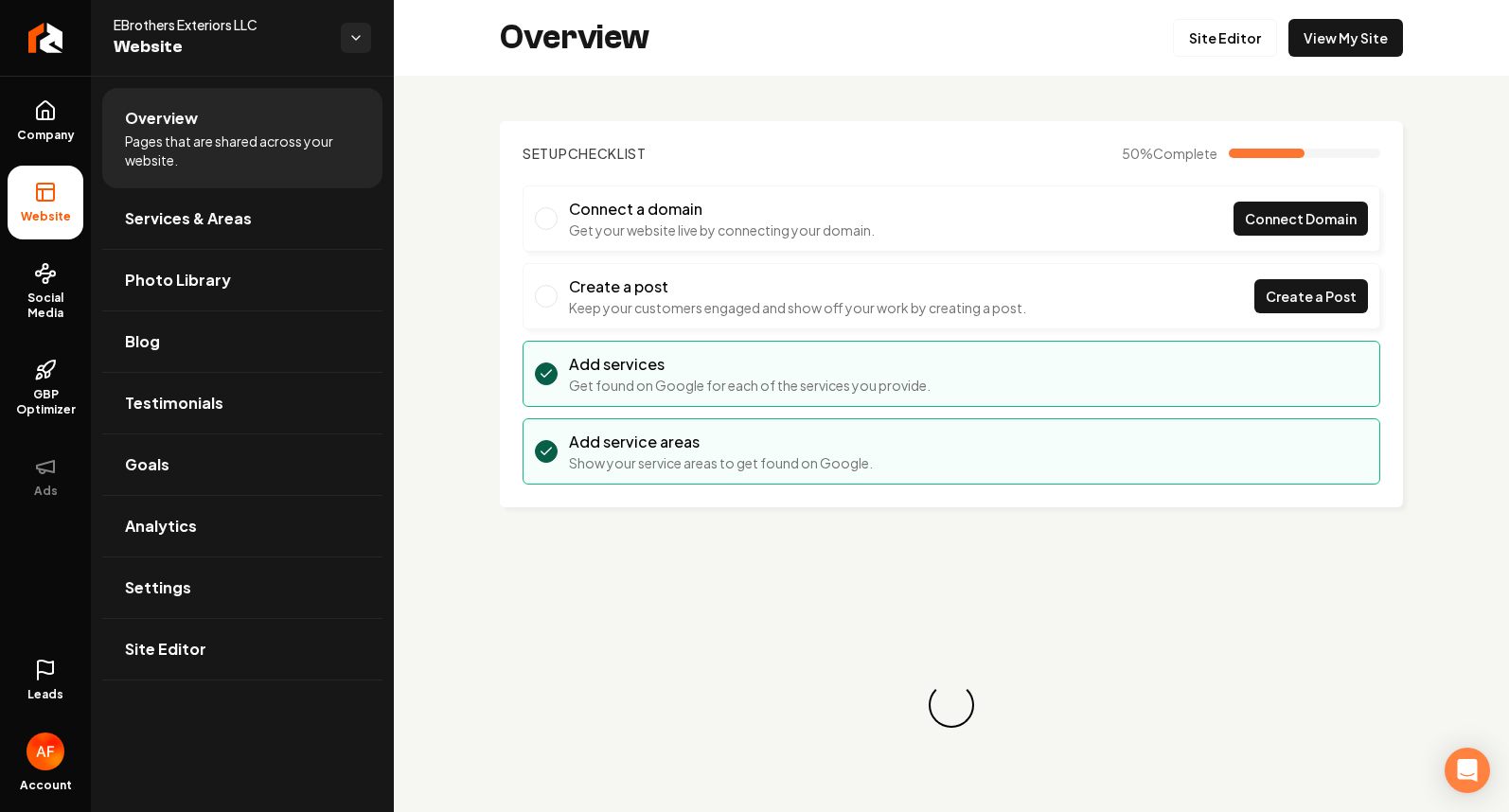
click at [1374, 58] on div "Overview Site Editor View My Site" at bounding box center [951, 37] width 1115 height 75
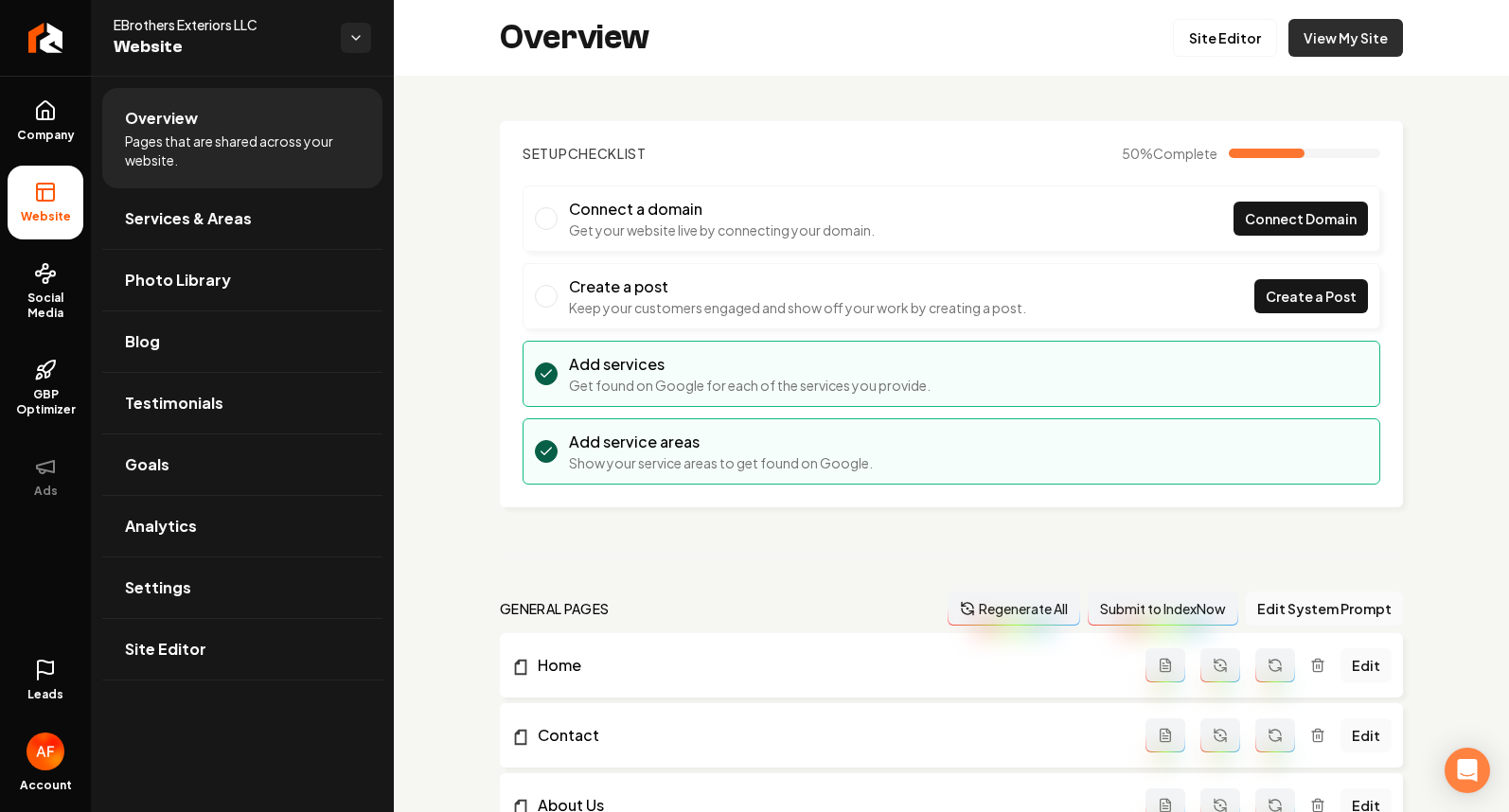
click at [1359, 39] on link "View My Site" at bounding box center [1345, 37] width 115 height 38
click at [48, 29] on icon "Return to dashboard" at bounding box center [45, 37] width 30 height 30
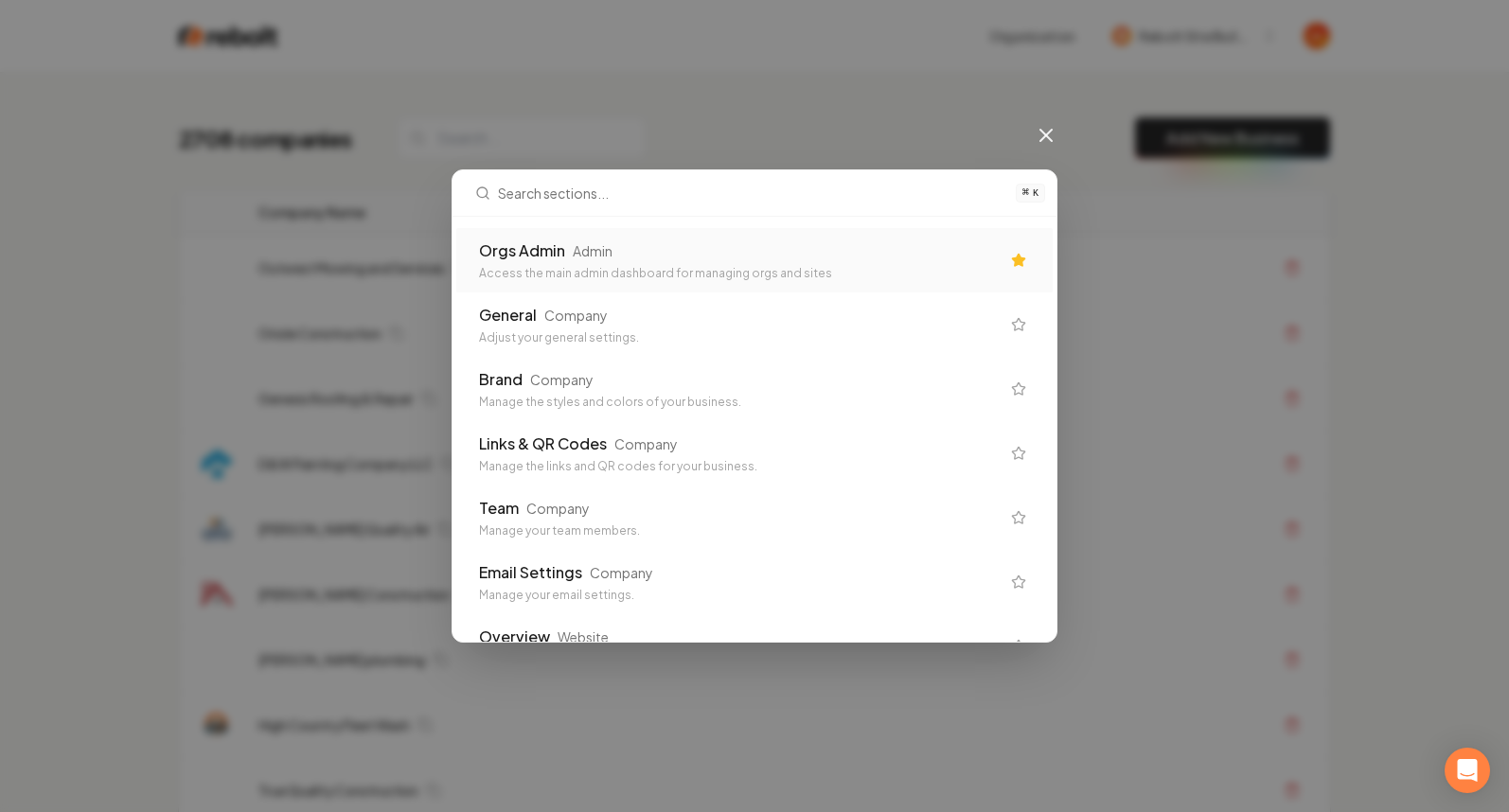
click at [832, 291] on div "Orgs Admin Admin Access the main admin dashboard for managing orgs and sites" at bounding box center [754, 261] width 597 height 65
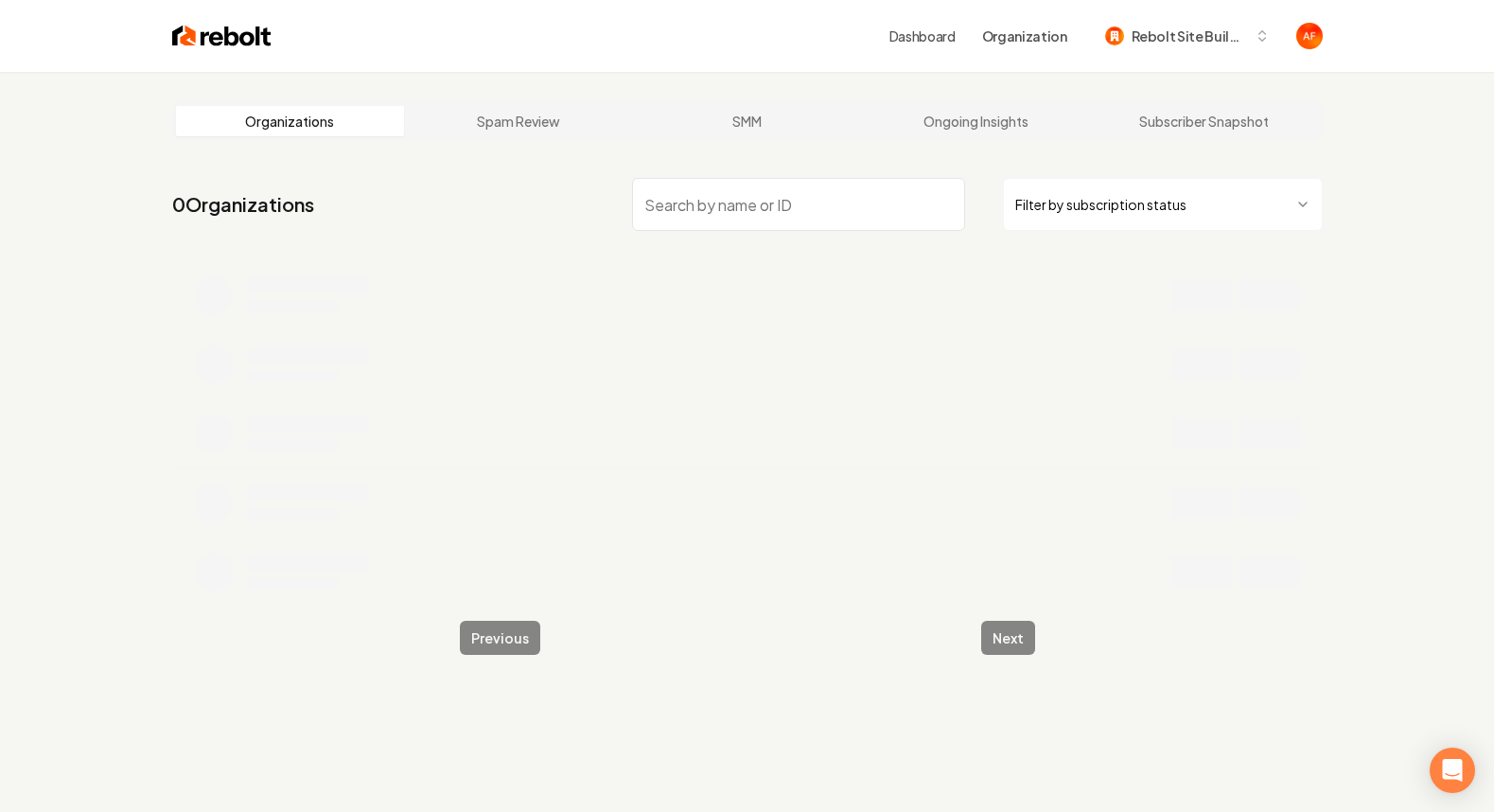
click at [736, 232] on nav "0 Organizations Filter by subscription status" at bounding box center [747, 212] width 1151 height 83
click at [736, 221] on input "search" at bounding box center [798, 205] width 333 height 53
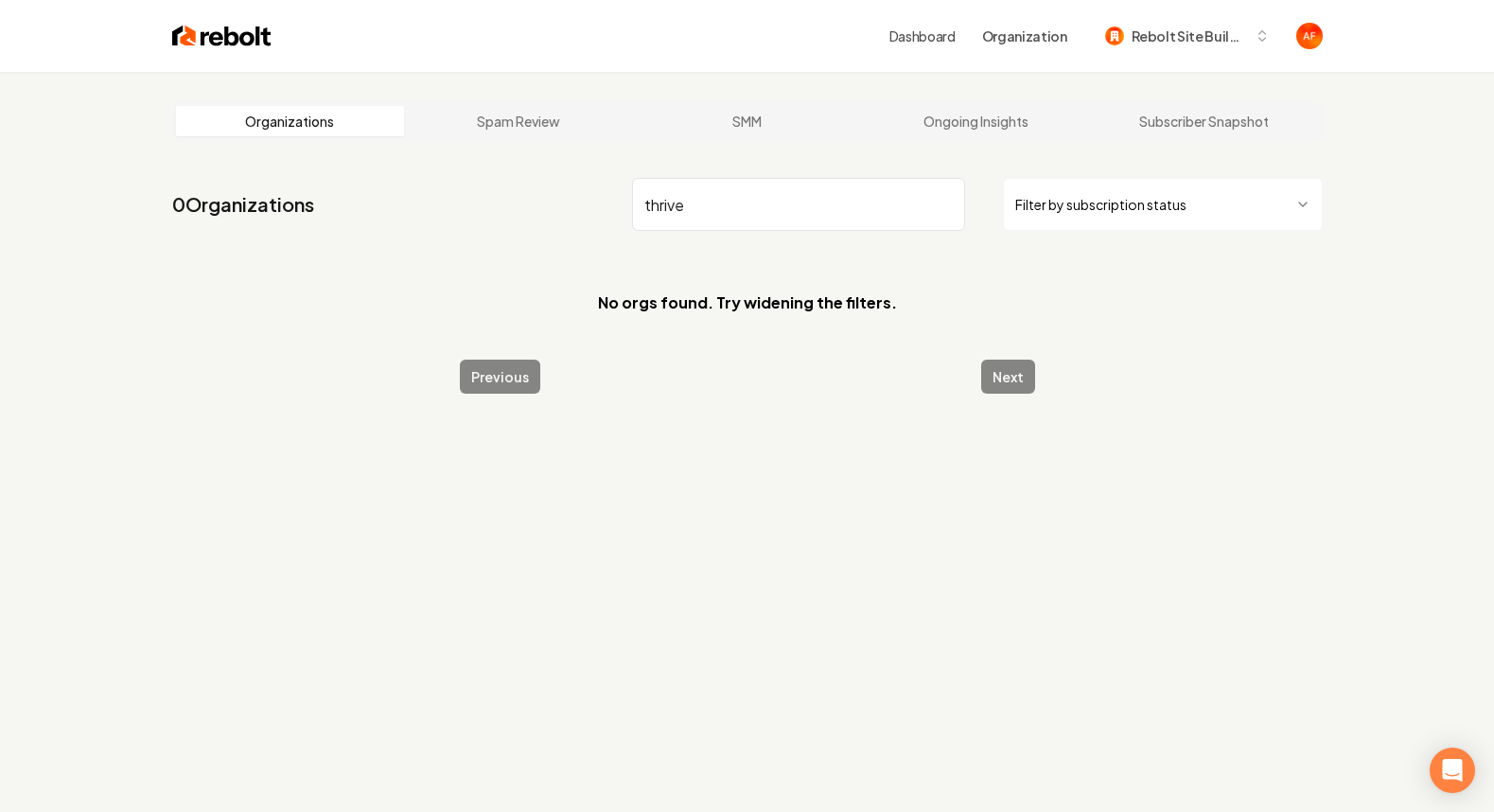
click at [696, 203] on input "thrive" at bounding box center [798, 205] width 333 height 53
type input "t"
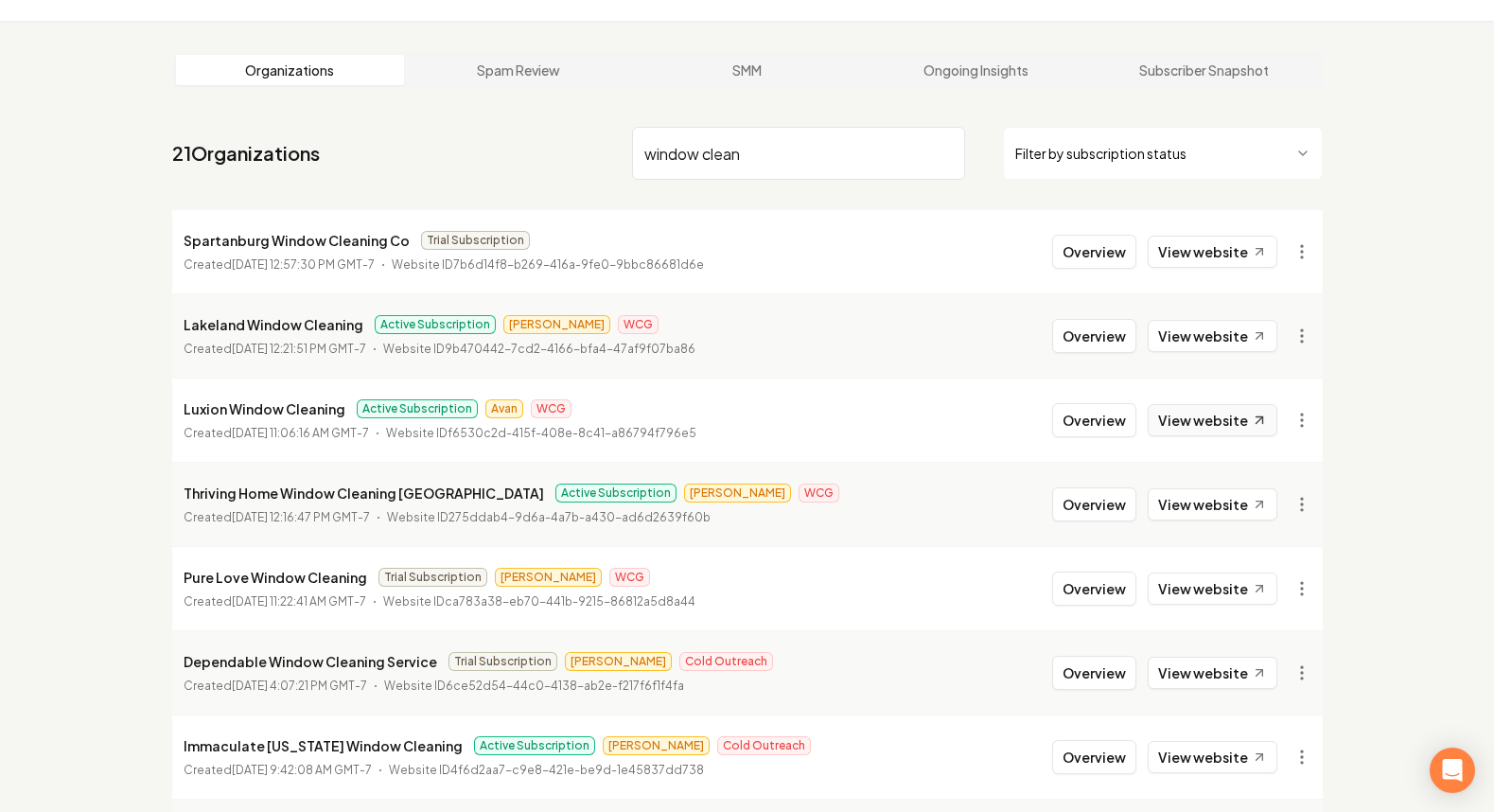
scroll to position [63, 0]
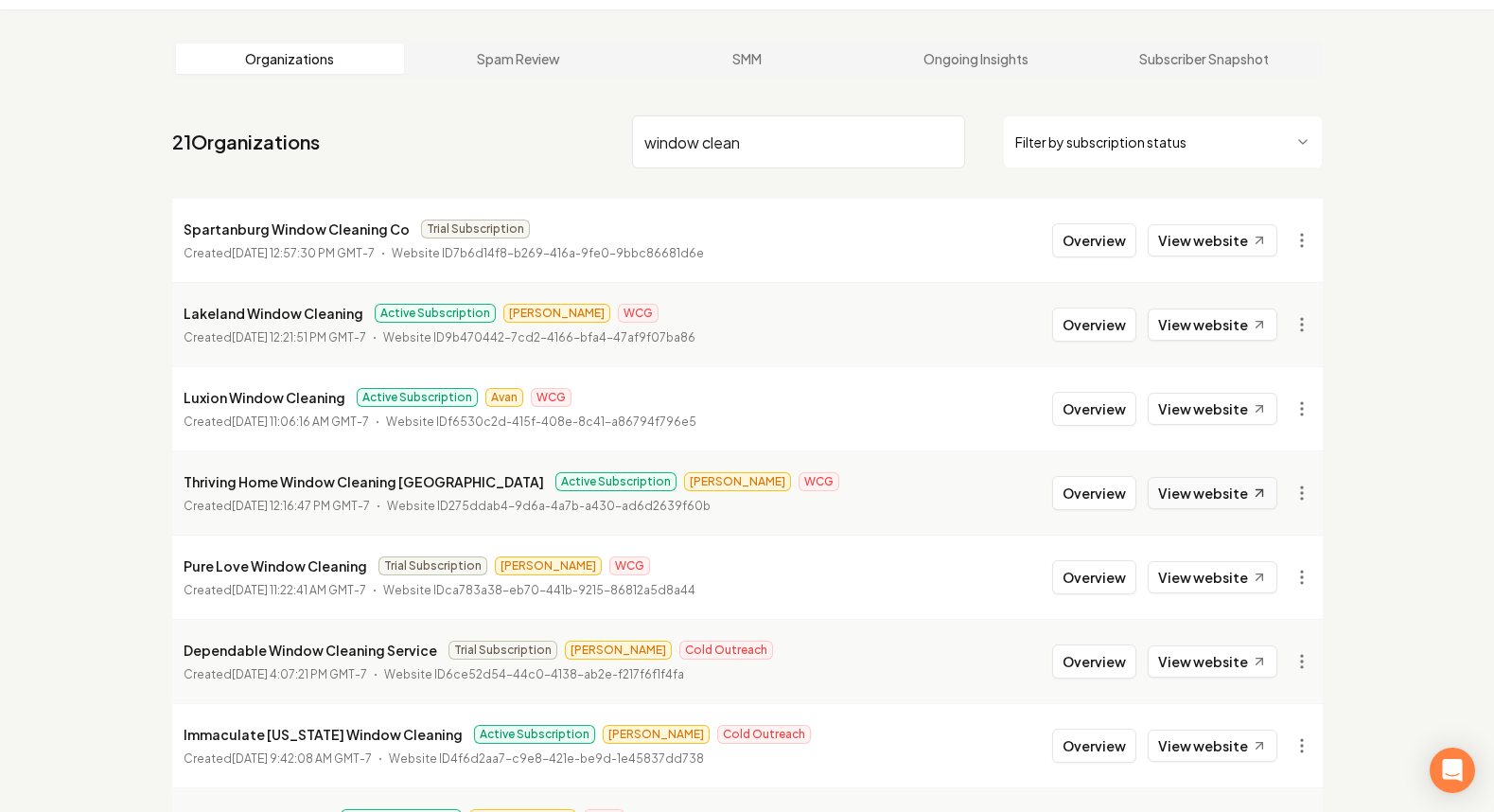
type input "window clean"
click at [1228, 490] on link "View website" at bounding box center [1213, 493] width 129 height 32
click at [1225, 405] on link "View website" at bounding box center [1213, 408] width 129 height 32
click at [775, 122] on input "window clean" at bounding box center [798, 142] width 333 height 53
click at [1234, 325] on link "View website" at bounding box center [1213, 324] width 129 height 32
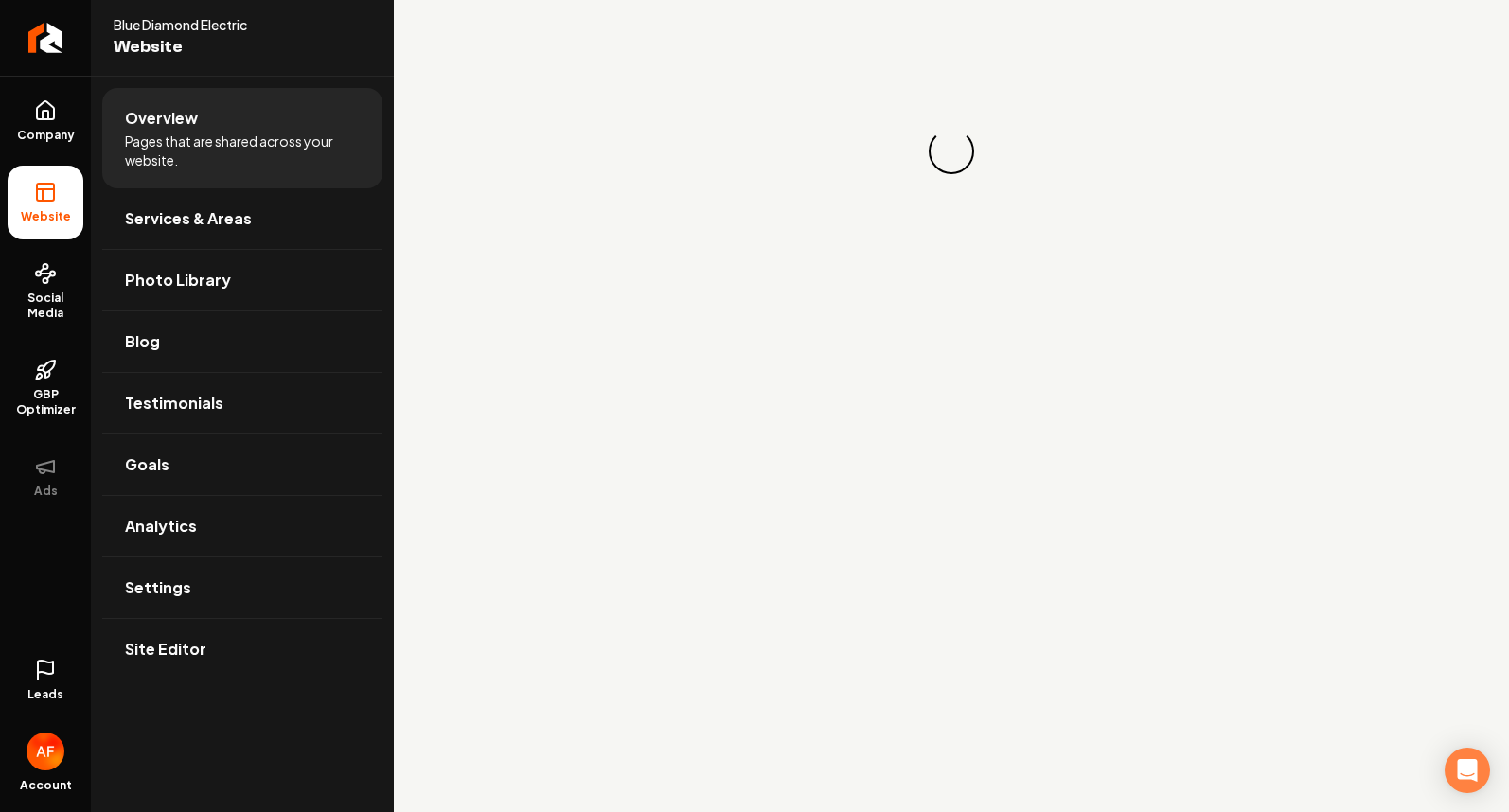
click at [51, 675] on icon at bounding box center [45, 669] width 23 height 23
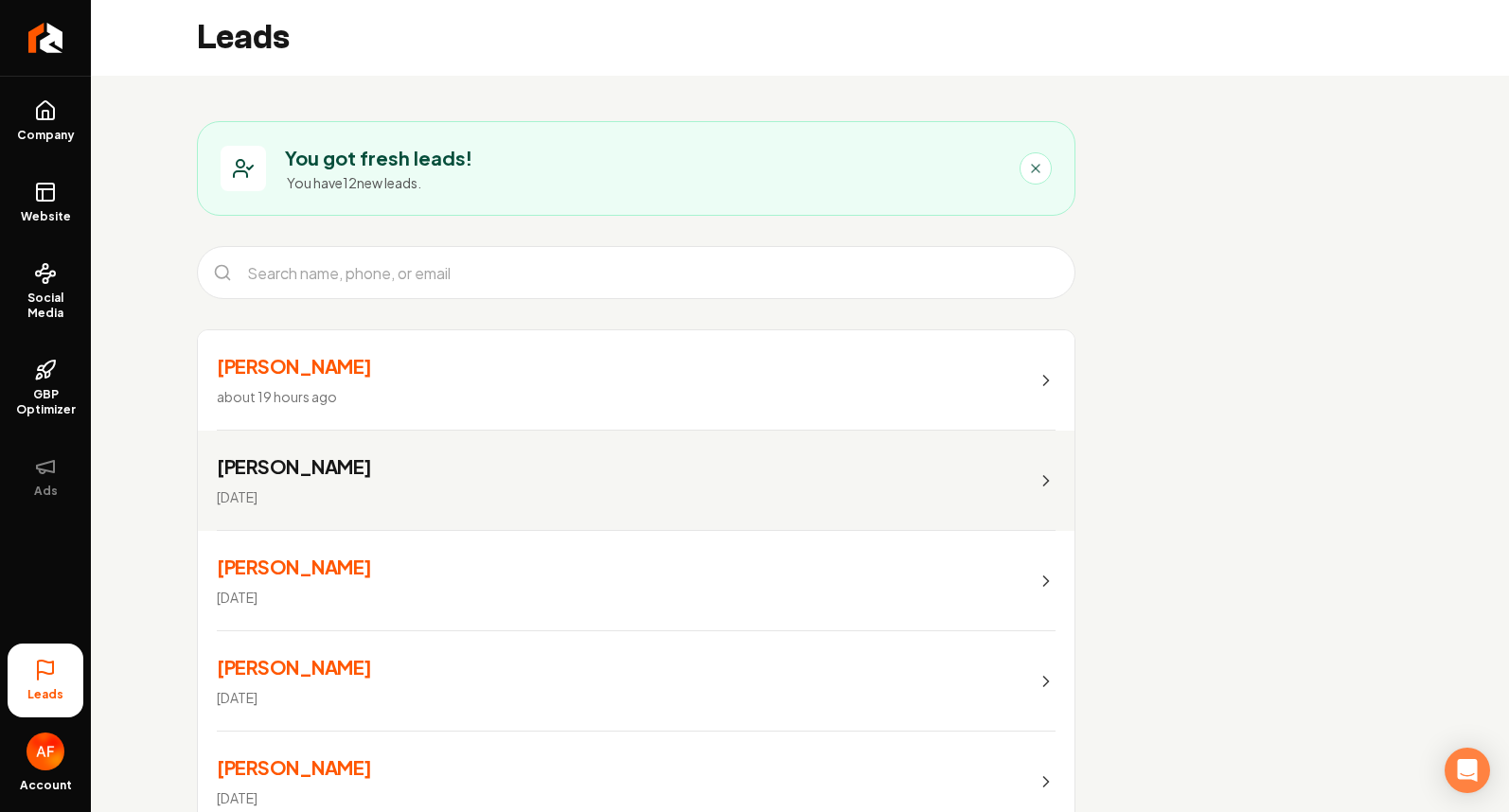
click at [971, 356] on link "Josh Ring about 19 hours ago" at bounding box center [636, 380] width 877 height 100
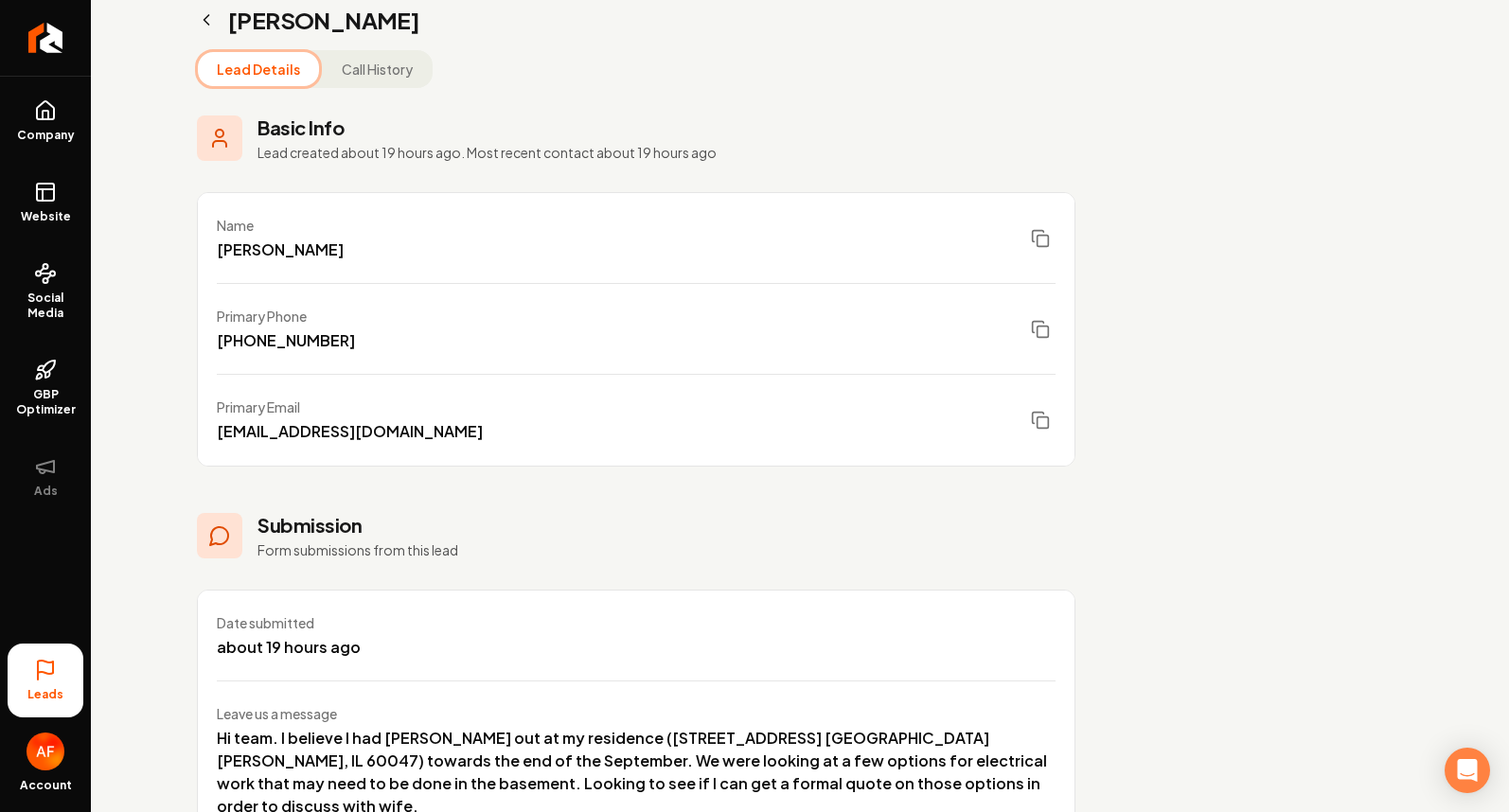
scroll to position [142, 0]
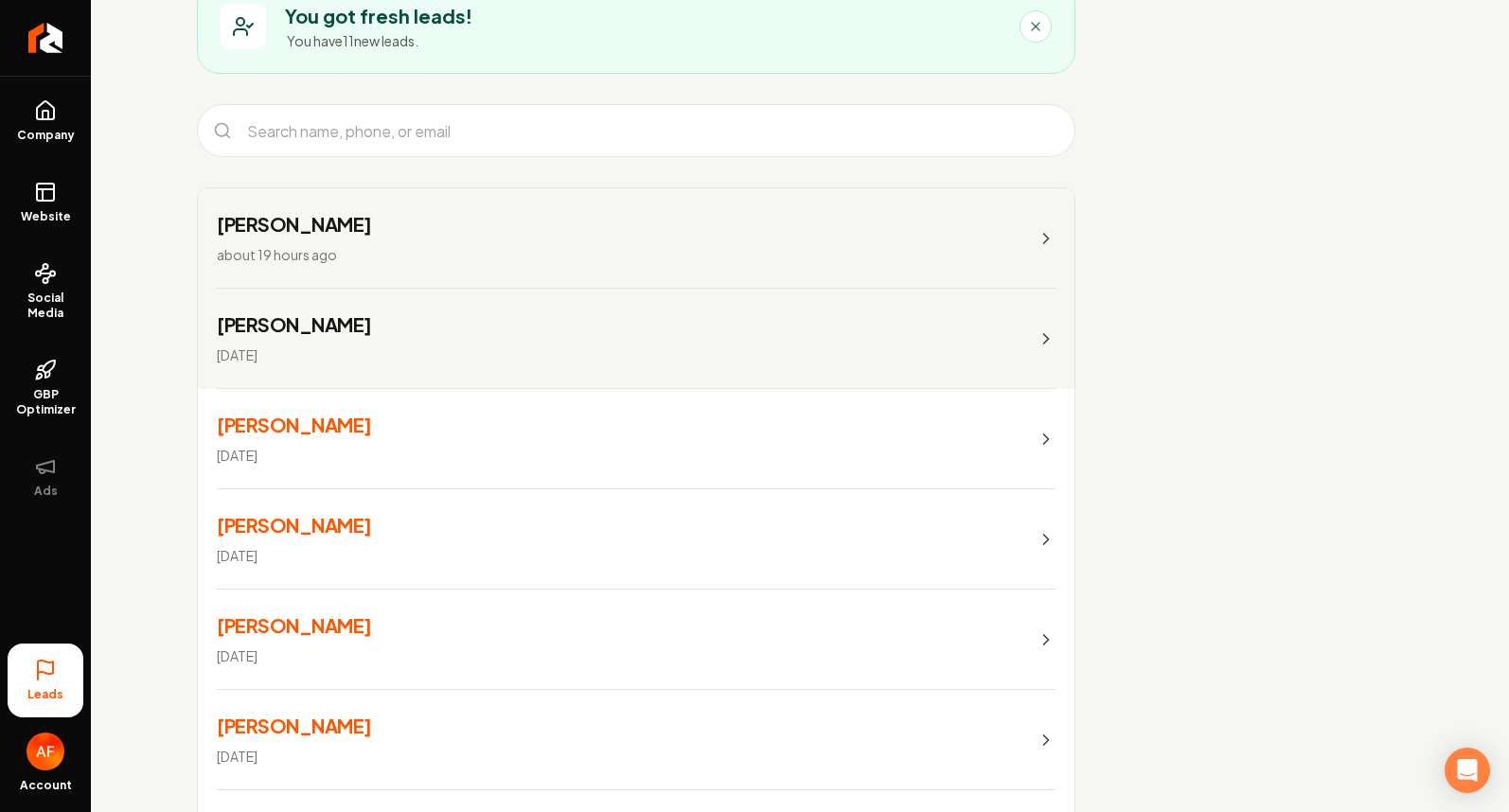
click at [317, 450] on div "James Ninni 2 days ago" at bounding box center [294, 439] width 155 height 55
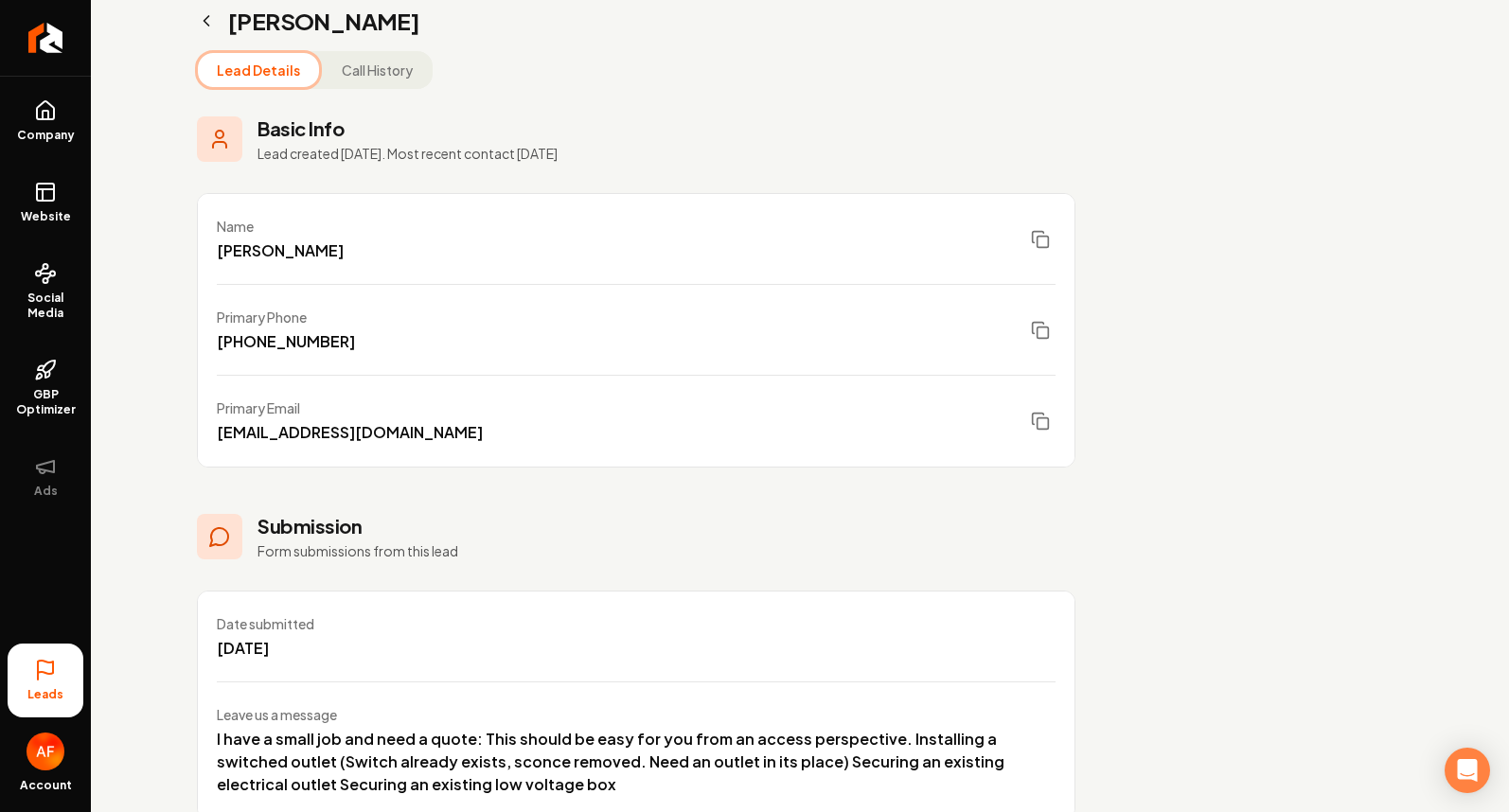
scroll to position [168, 0]
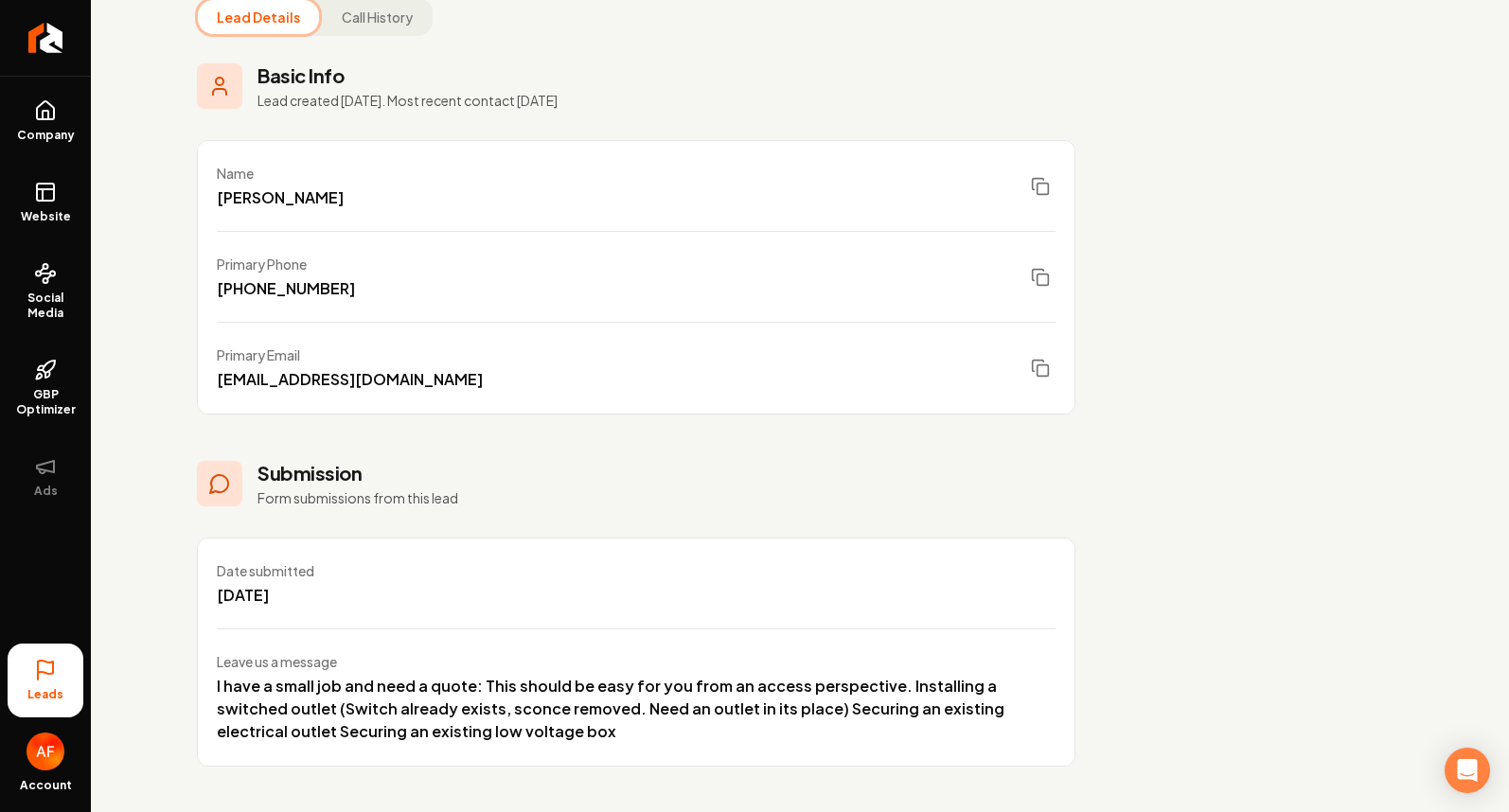
click at [45, 679] on icon at bounding box center [45, 669] width 23 height 23
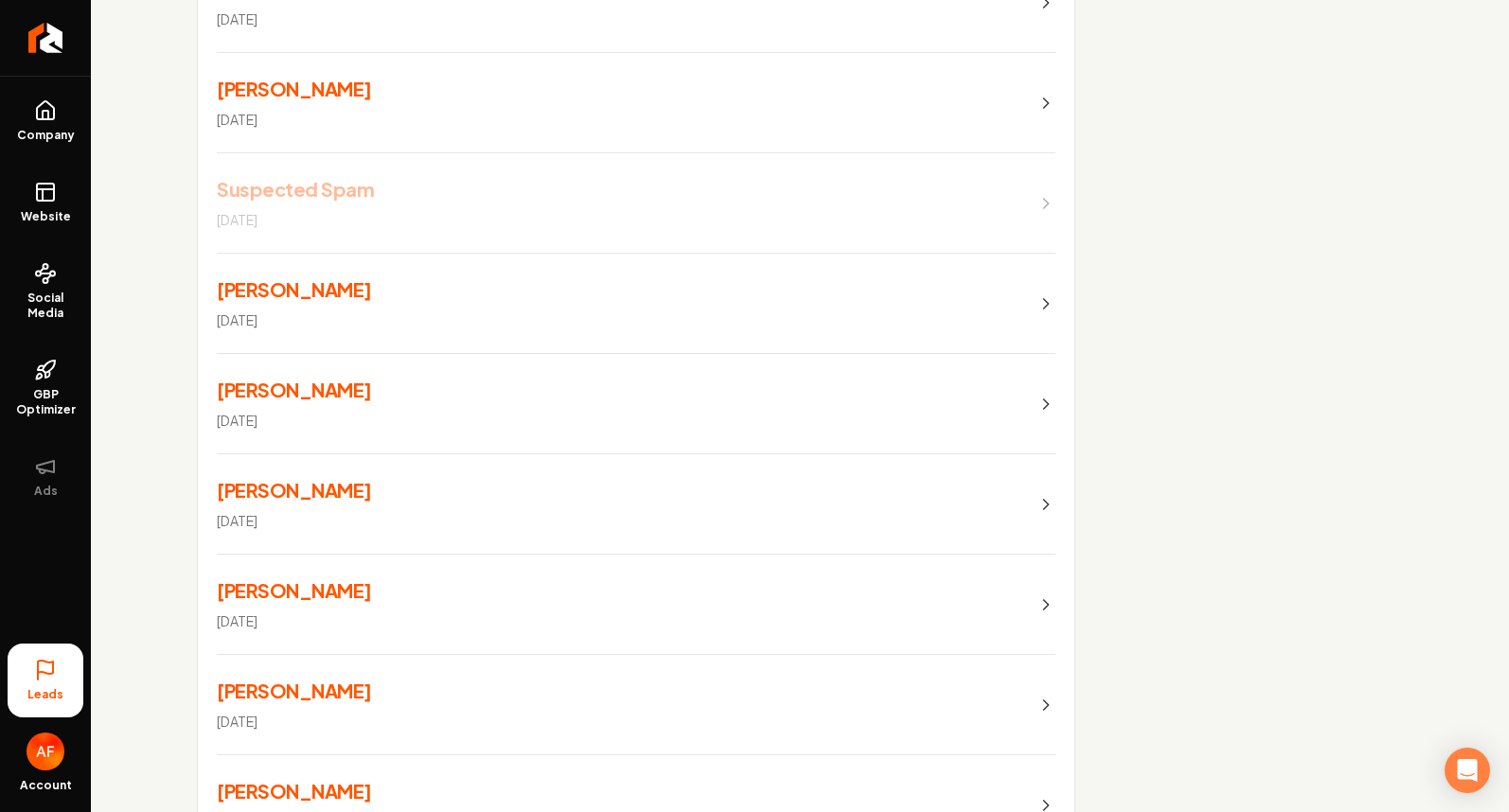
scroll to position [523, 0]
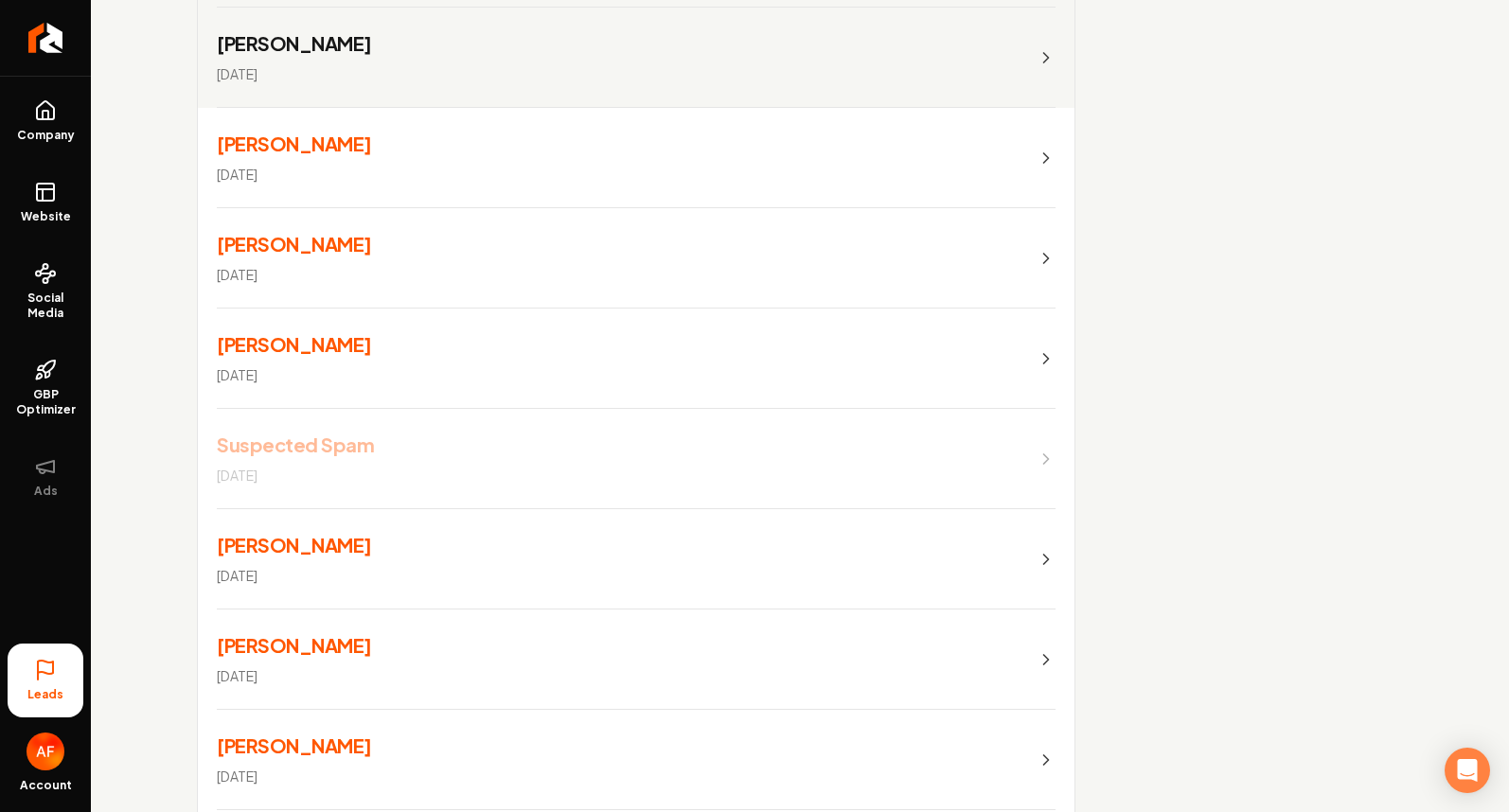
click at [281, 558] on div "Amy Belasco Oct 4, 2025" at bounding box center [294, 559] width 155 height 55
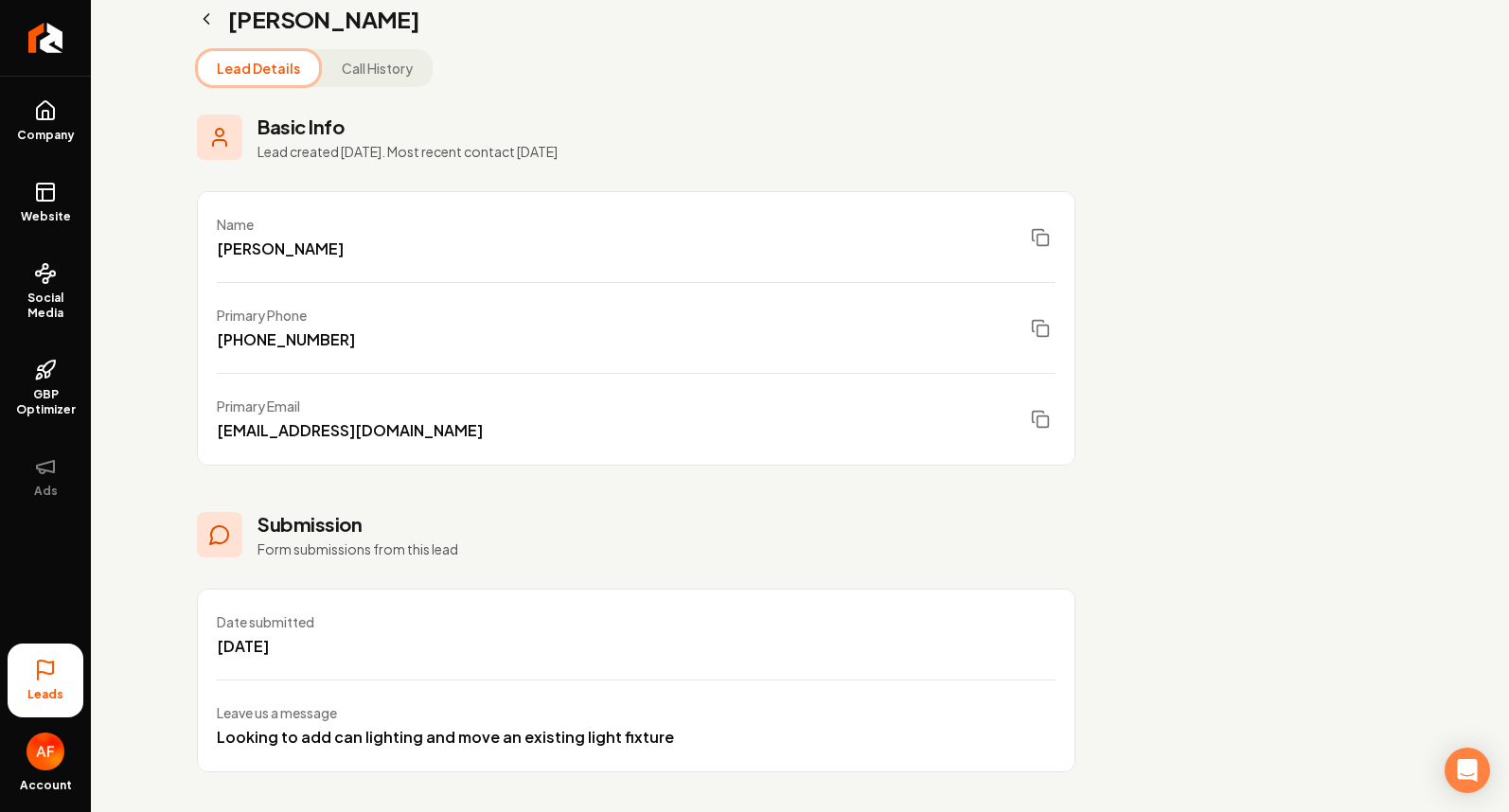
scroll to position [123, 0]
